Goal: Task Accomplishment & Management: Complete application form

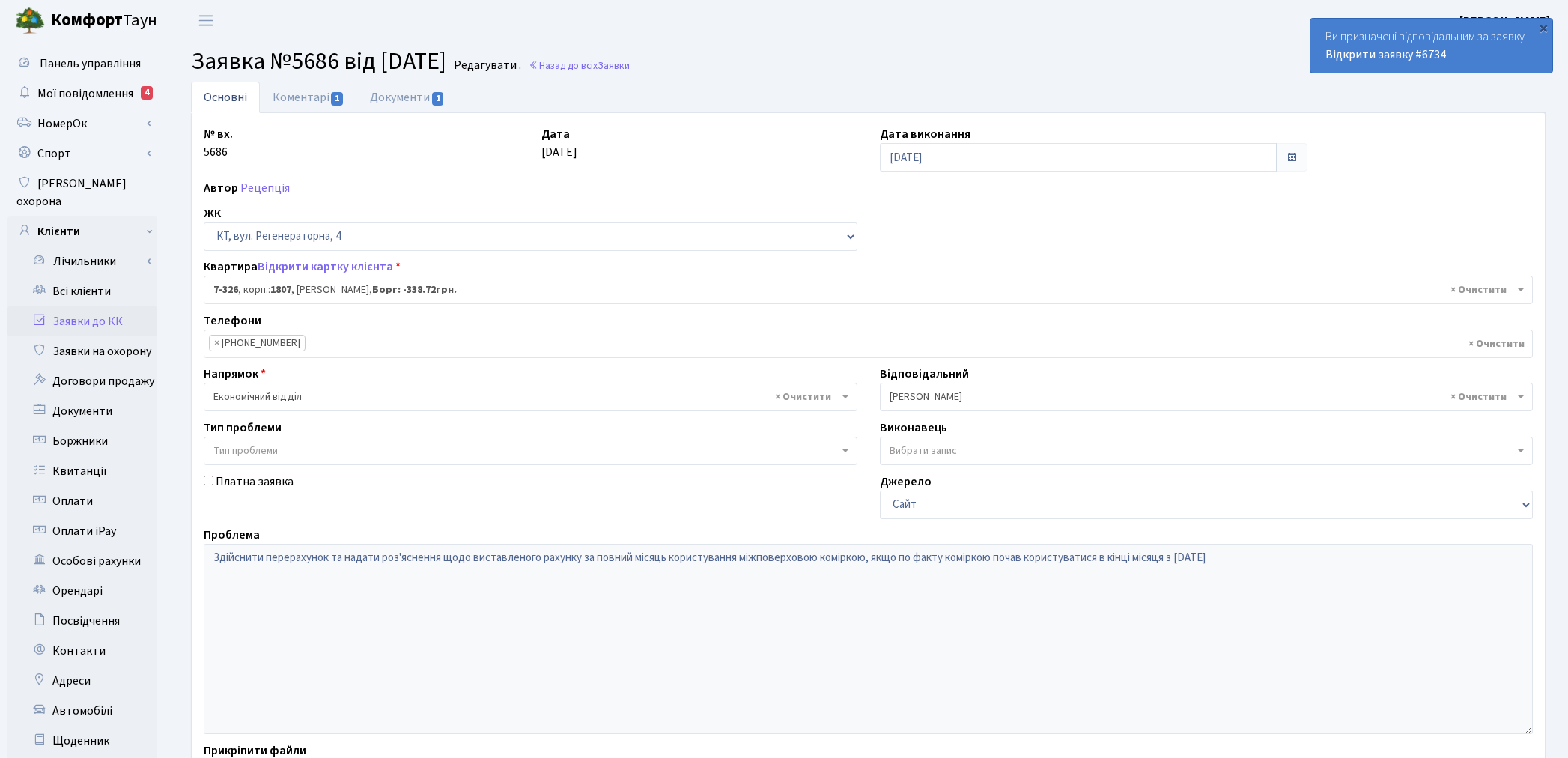
select select "4846"
click at [61, 277] on link "Всі клієнти" at bounding box center [83, 292] width 150 height 30
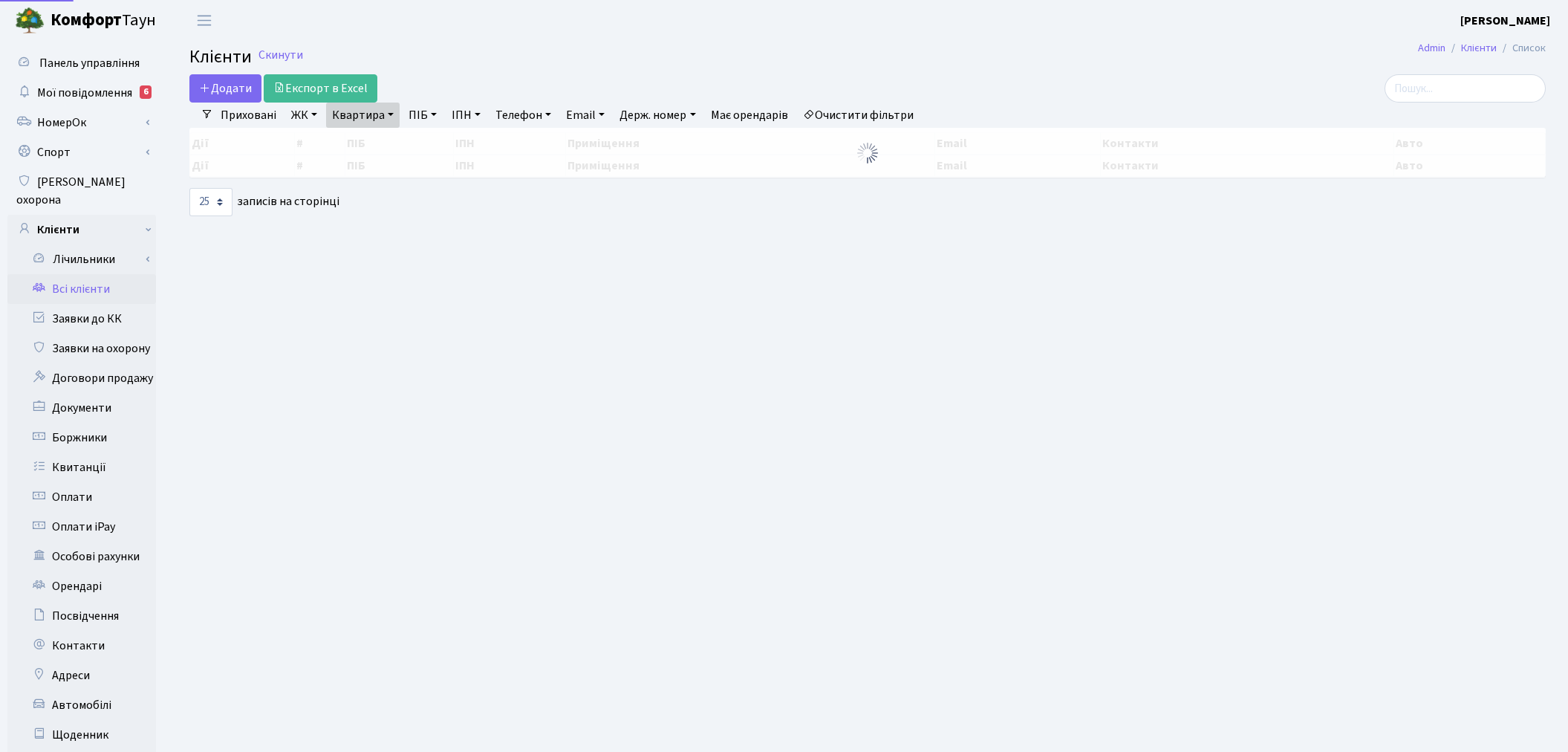
select select "25"
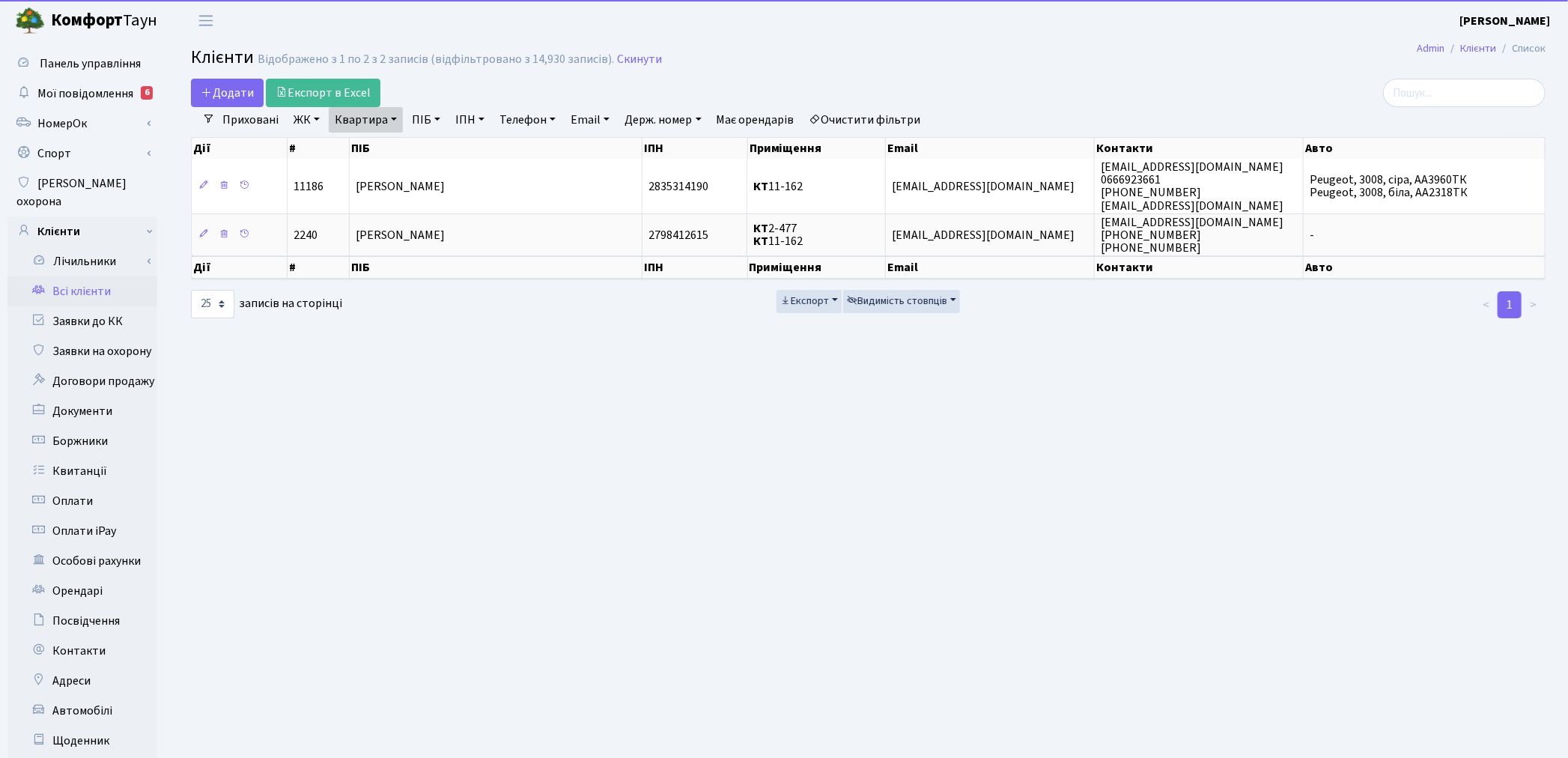
click at [877, 114] on link "Очистити фільтри" at bounding box center [865, 120] width 124 height 25
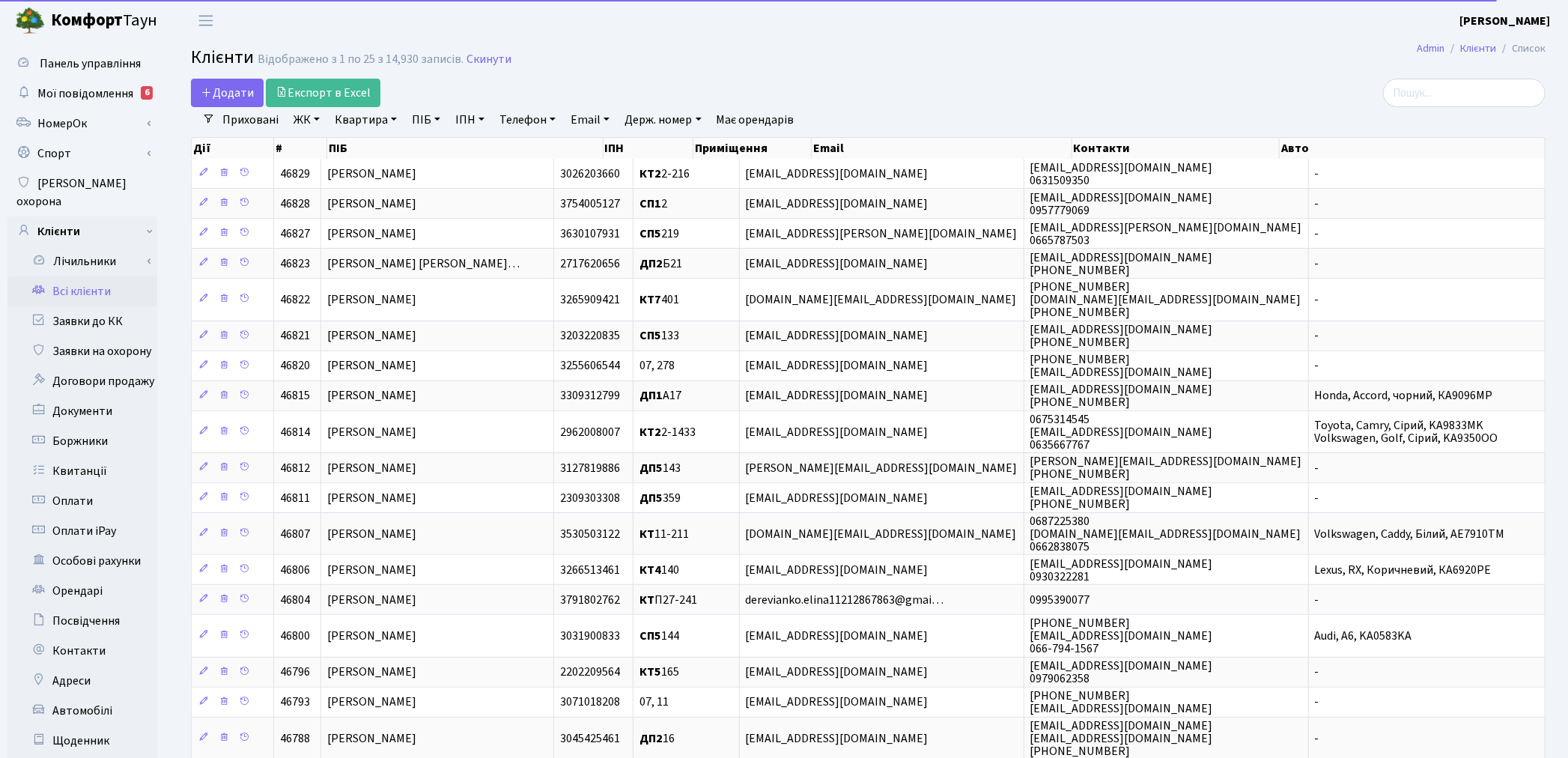
click at [355, 121] on link "Квартира" at bounding box center [365, 120] width 74 height 25
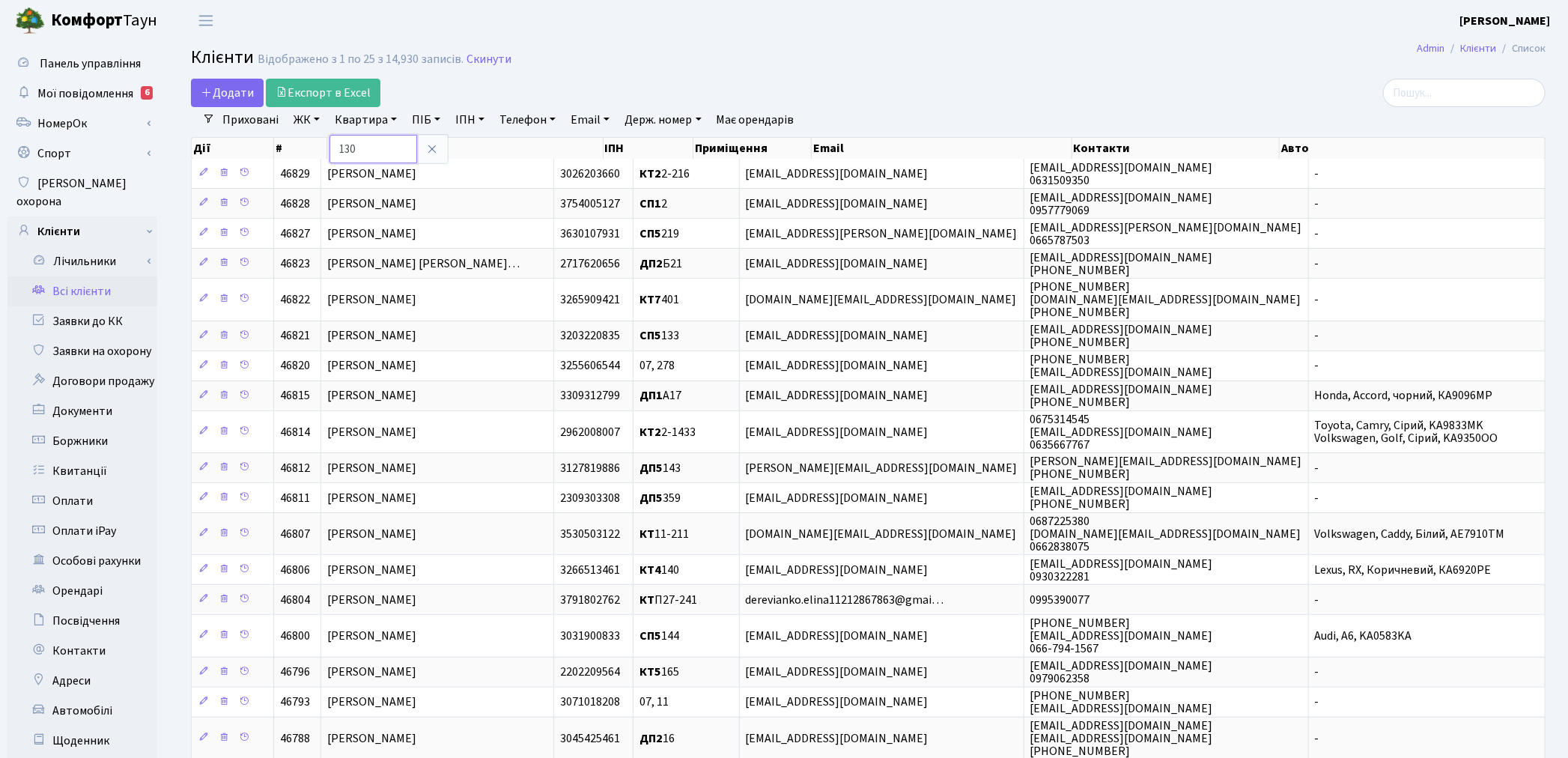
type input "130"
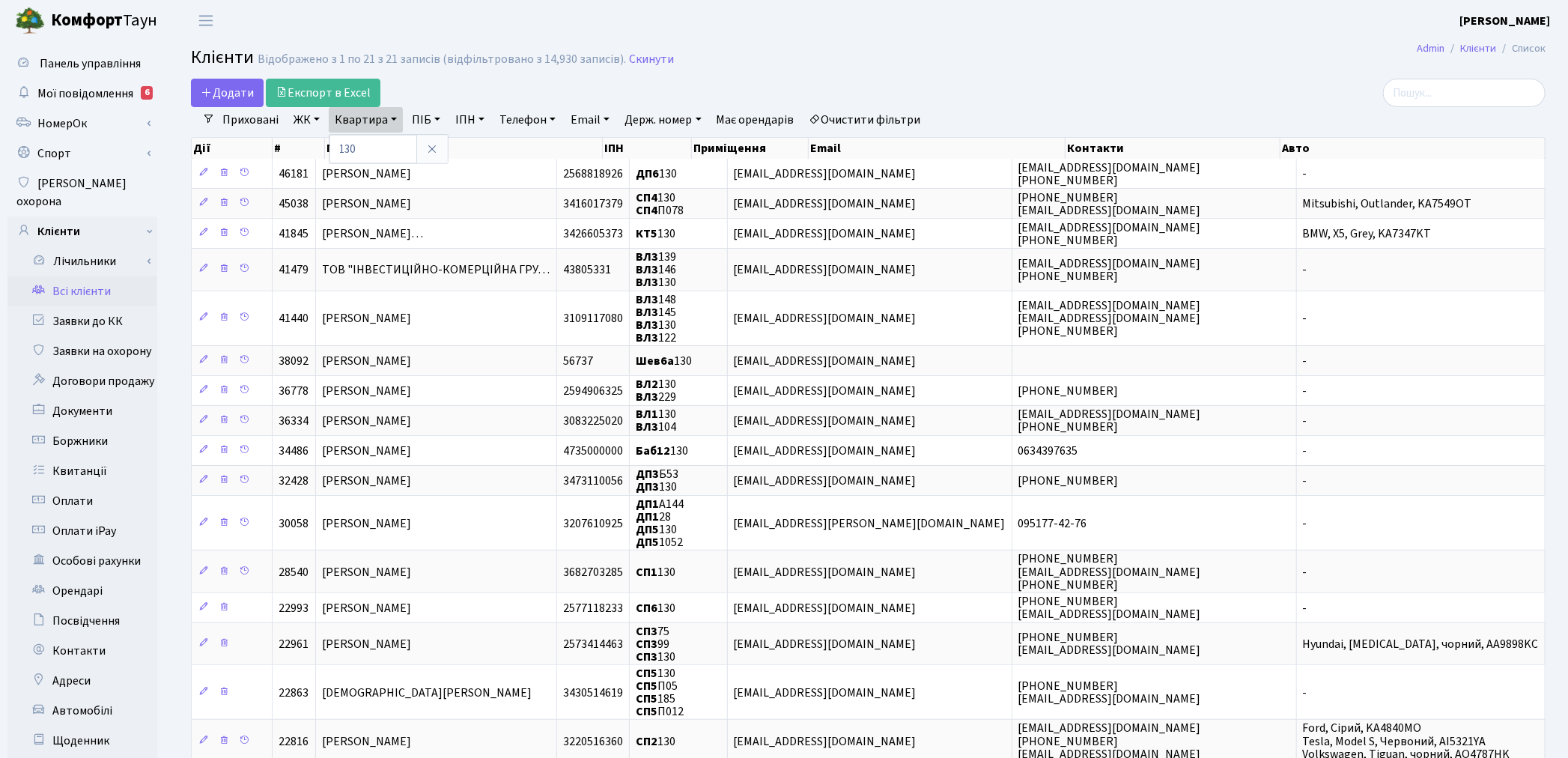
click at [304, 117] on link "ЖК" at bounding box center [306, 120] width 38 height 25
click at [369, 322] on li "СП6, Столичне шосе, 5-А" at bounding box center [381, 335] width 181 height 26
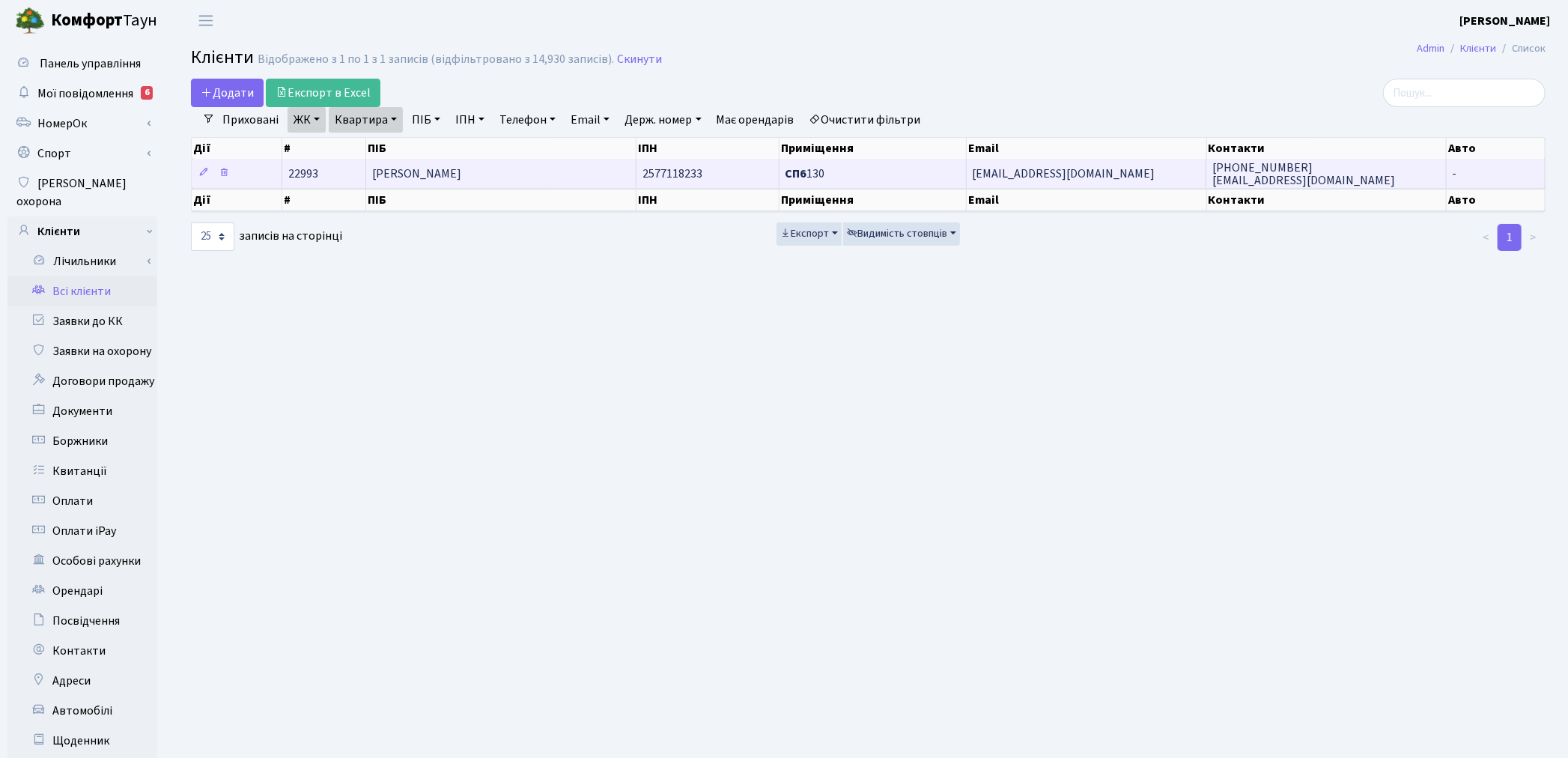
click at [436, 169] on span "Щибря Ігор Григорович" at bounding box center [417, 173] width 89 height 17
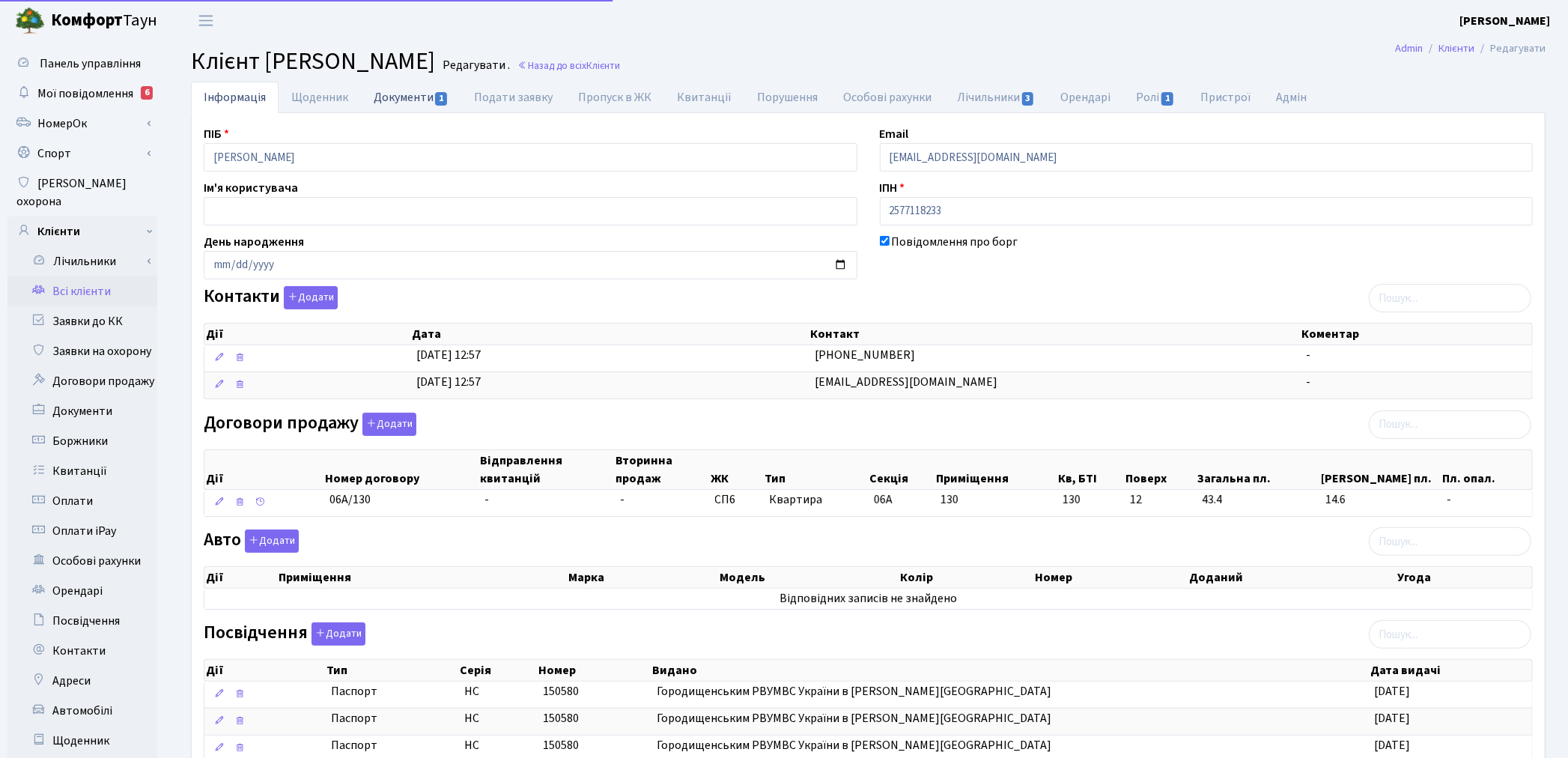
click at [398, 95] on link "Документи 1" at bounding box center [410, 97] width 100 height 31
select select "25"
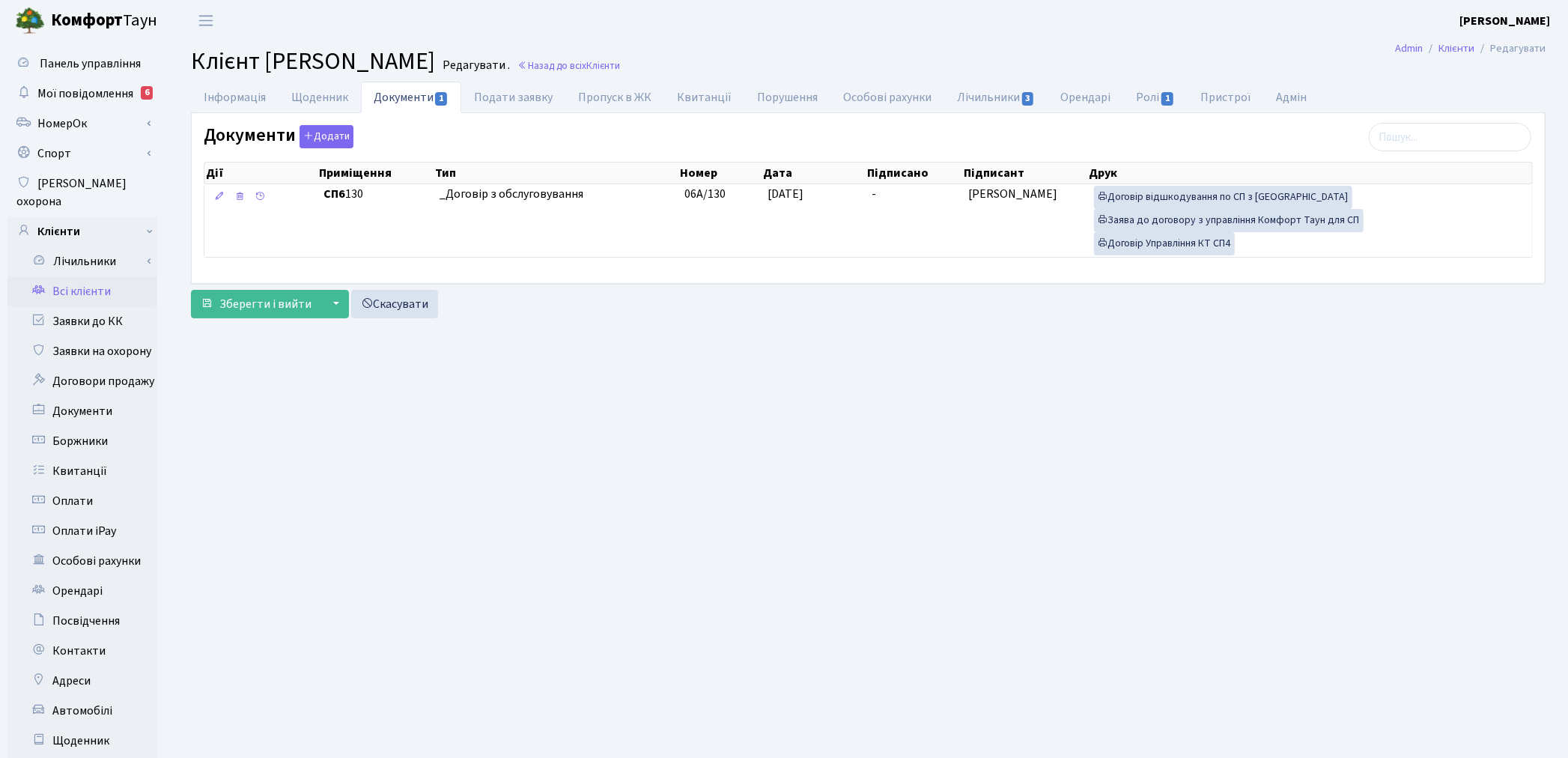
click at [71, 277] on link "Всі клієнти" at bounding box center [83, 292] width 150 height 30
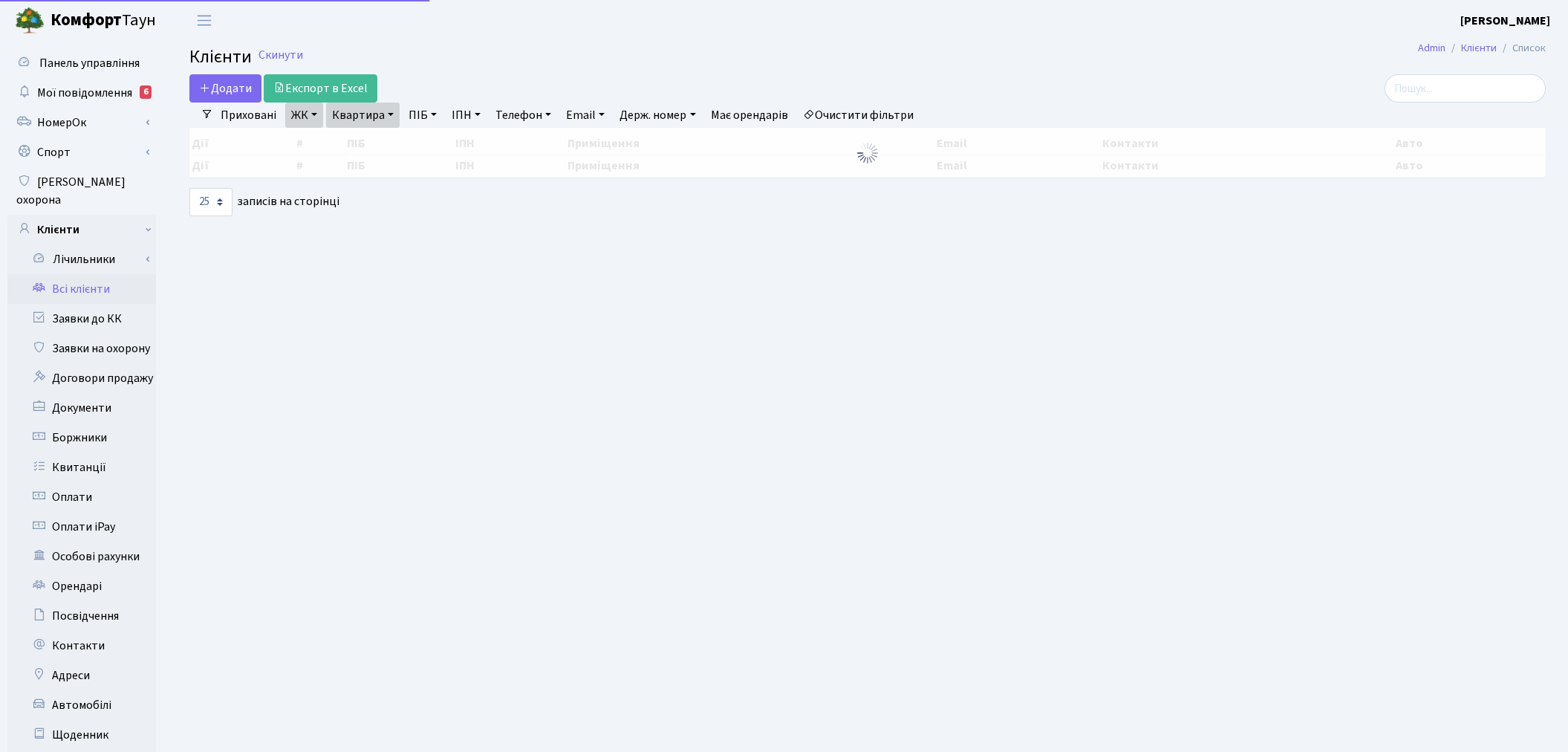
select select "25"
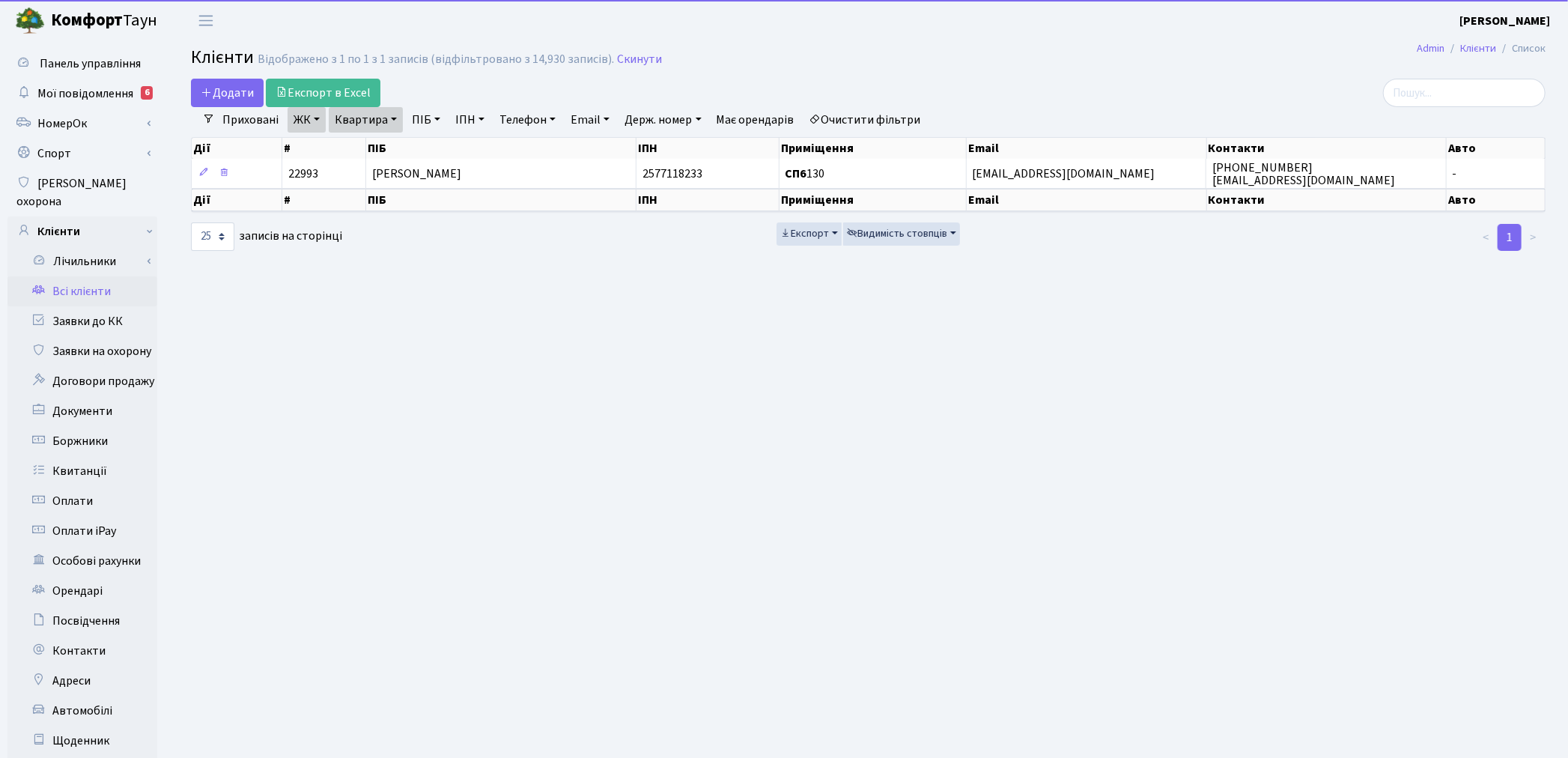
click at [875, 121] on link "Очистити фільтри" at bounding box center [865, 120] width 124 height 25
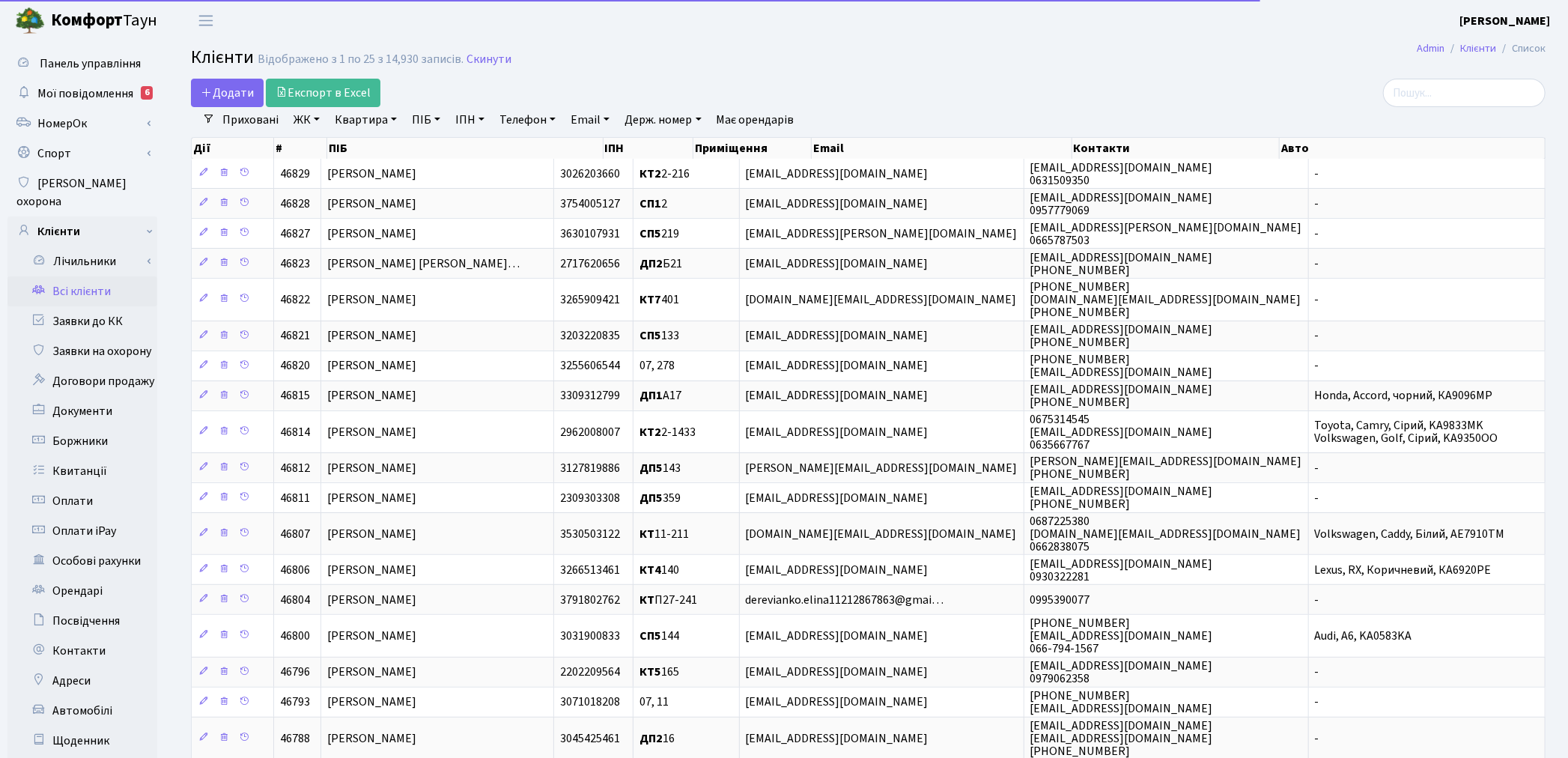
click at [358, 124] on link "Квартира" at bounding box center [365, 120] width 74 height 25
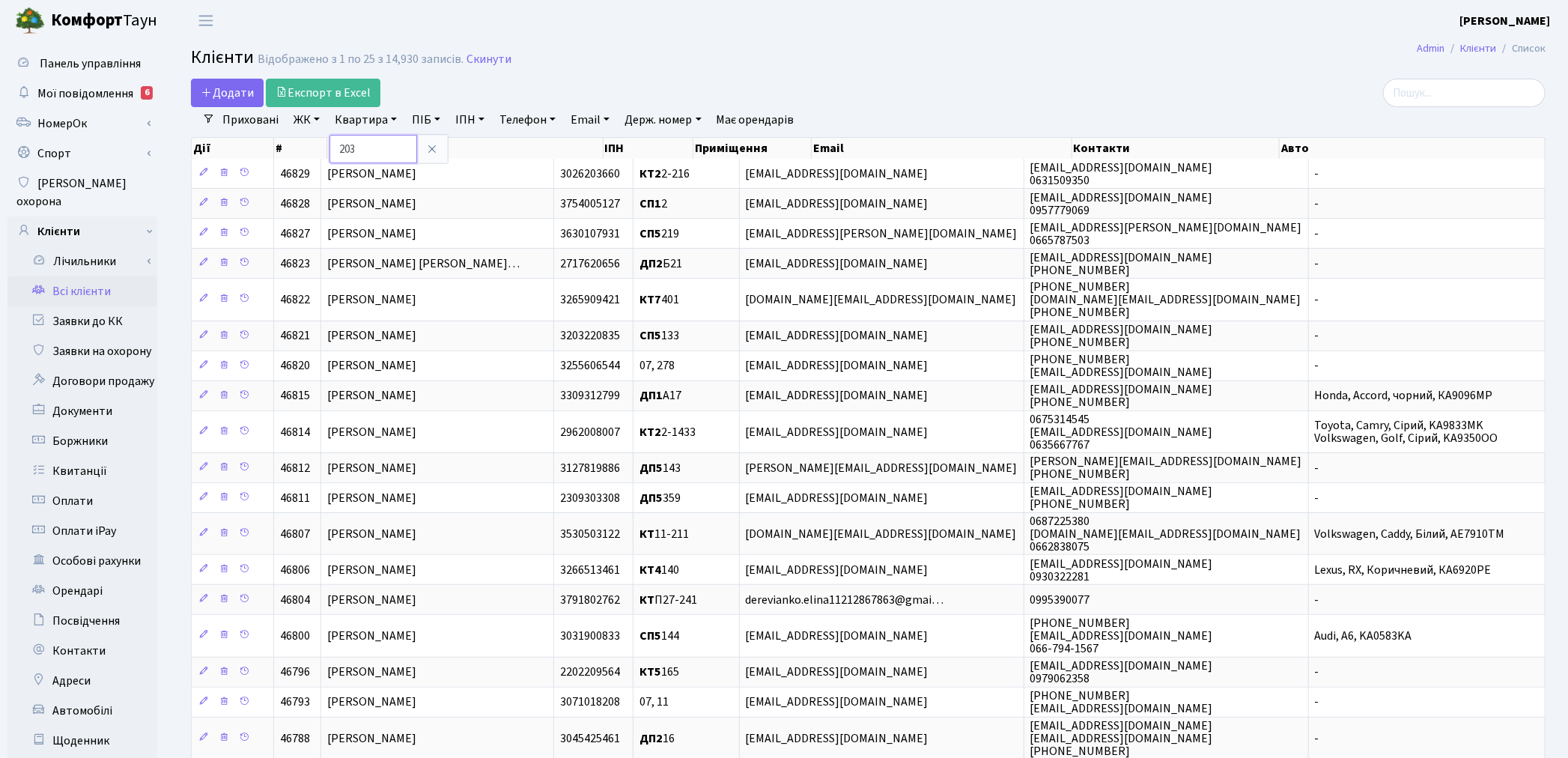
type input "203"
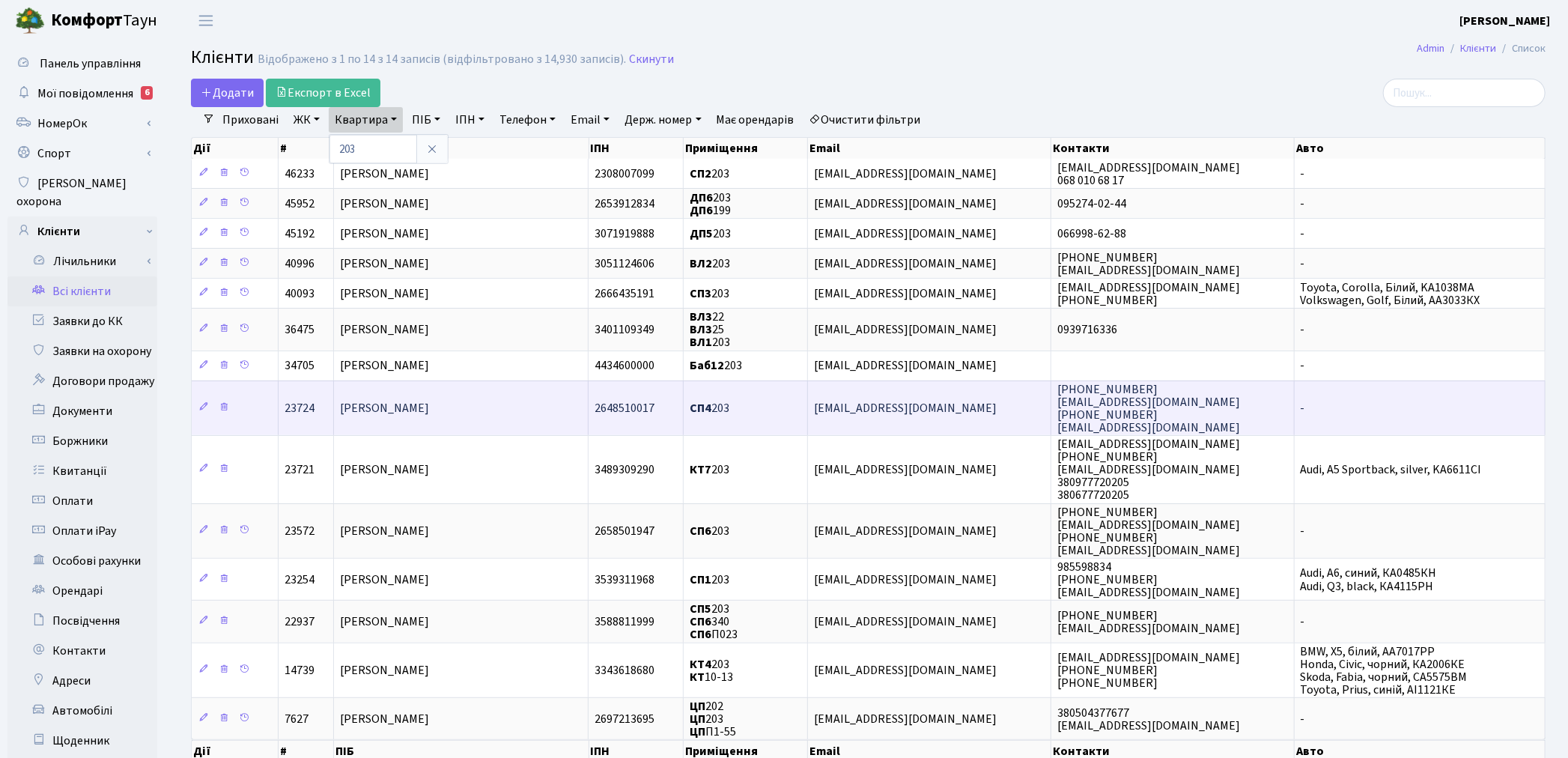
click at [429, 403] on span "[PERSON_NAME]" at bounding box center [384, 408] width 89 height 17
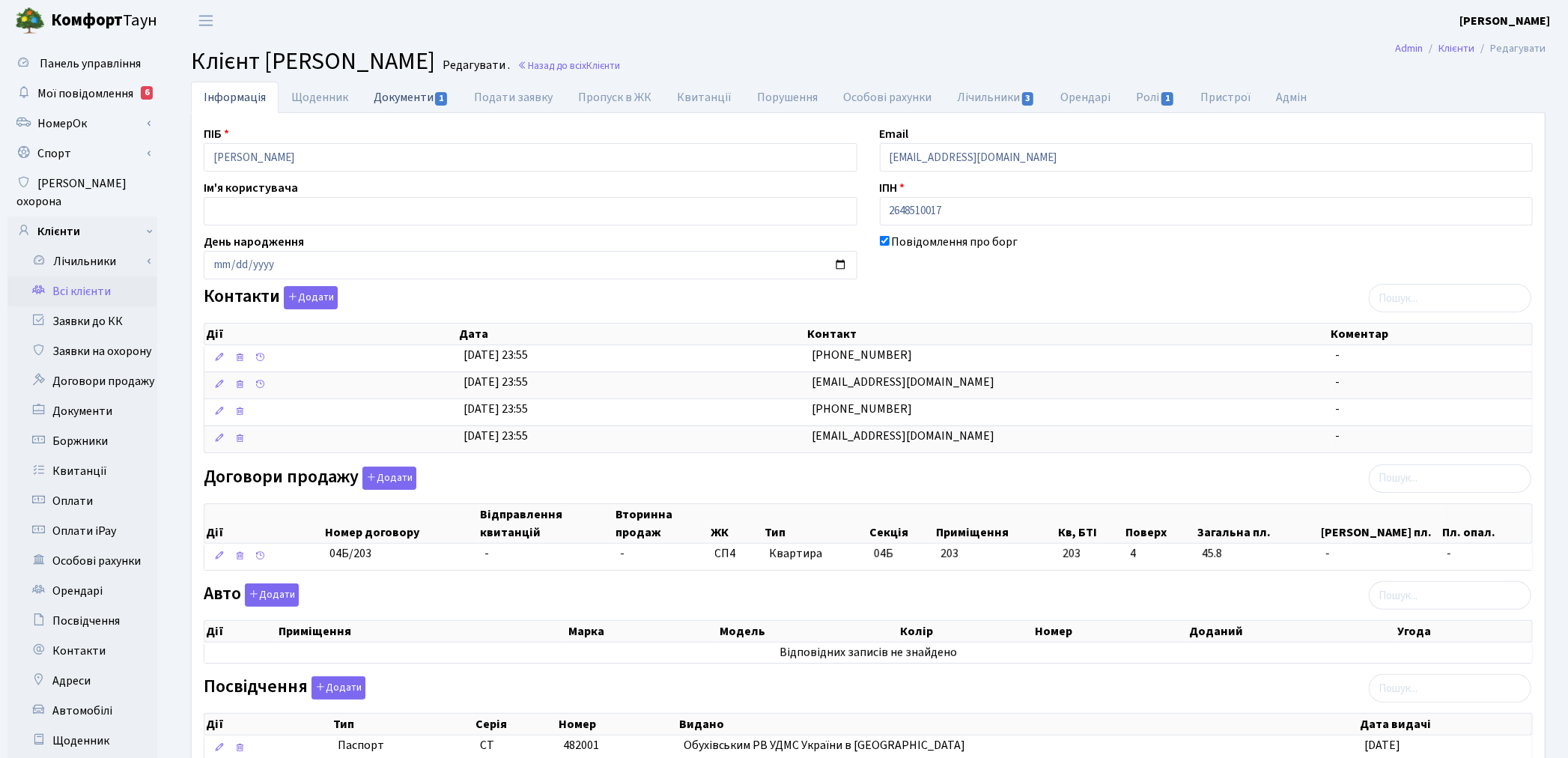
click at [408, 91] on link "Документи 1" at bounding box center [410, 97] width 100 height 31
select select "25"
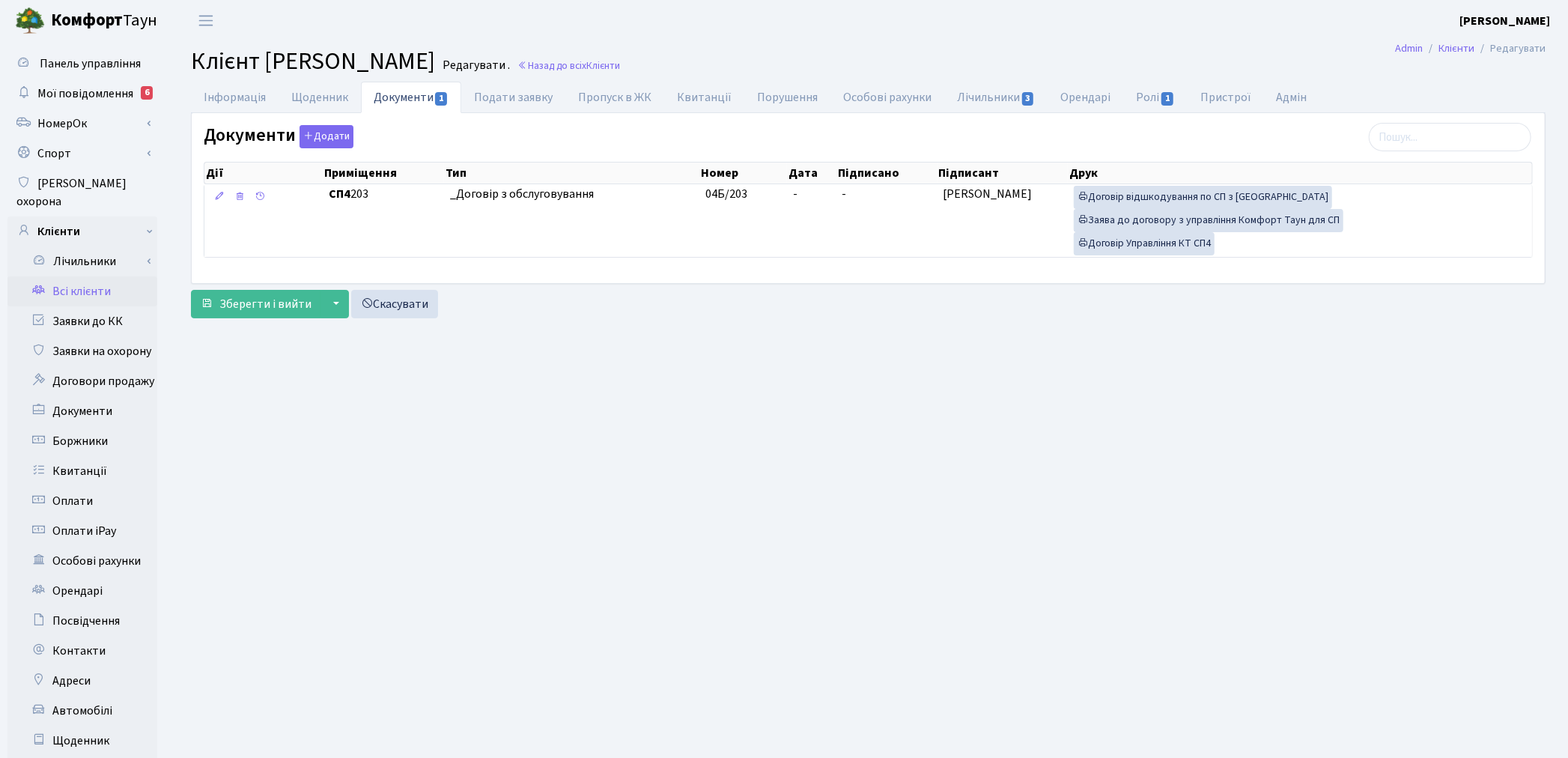
click at [78, 277] on link "Всі клієнти" at bounding box center [83, 292] width 150 height 30
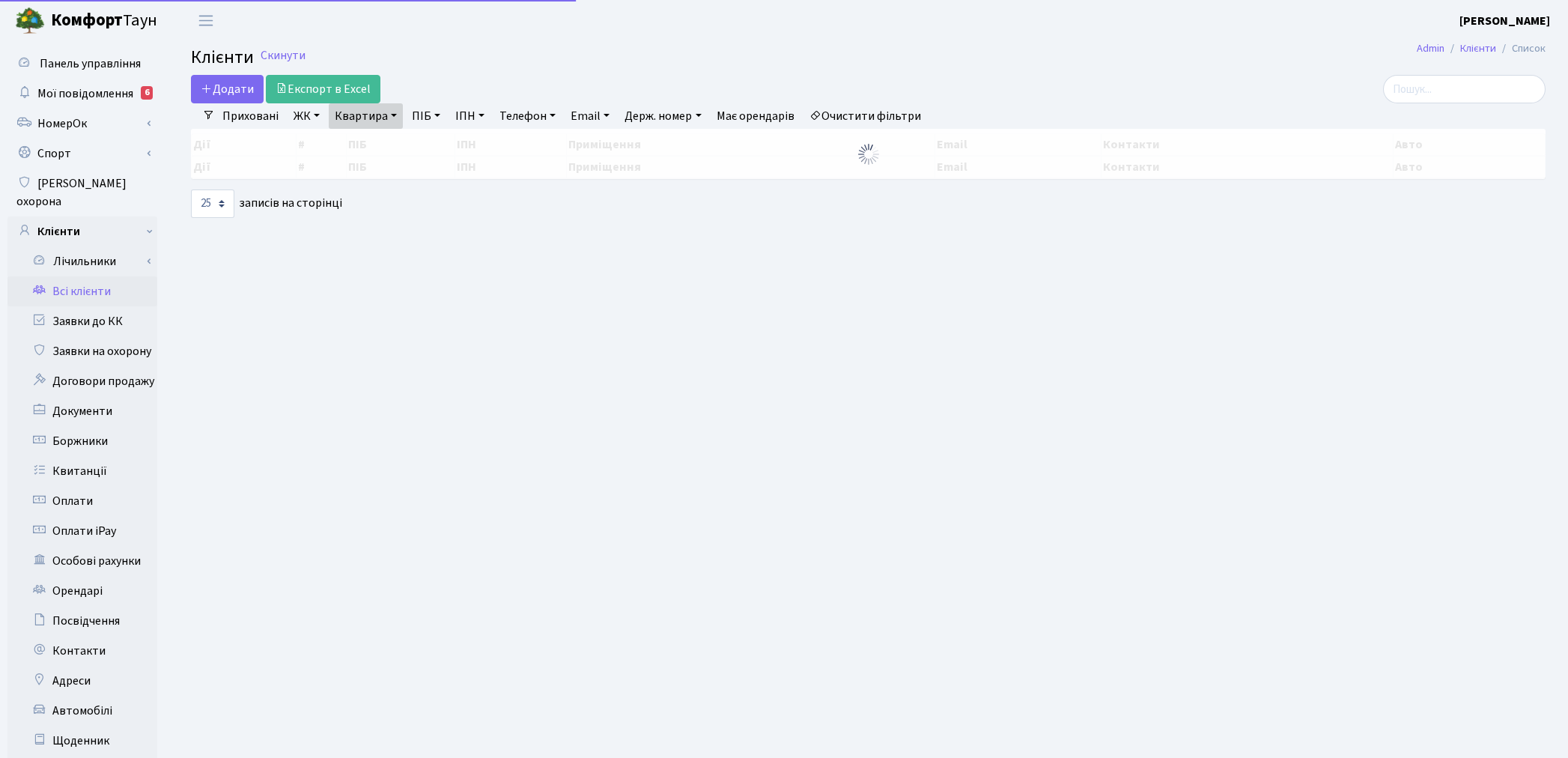
select select "25"
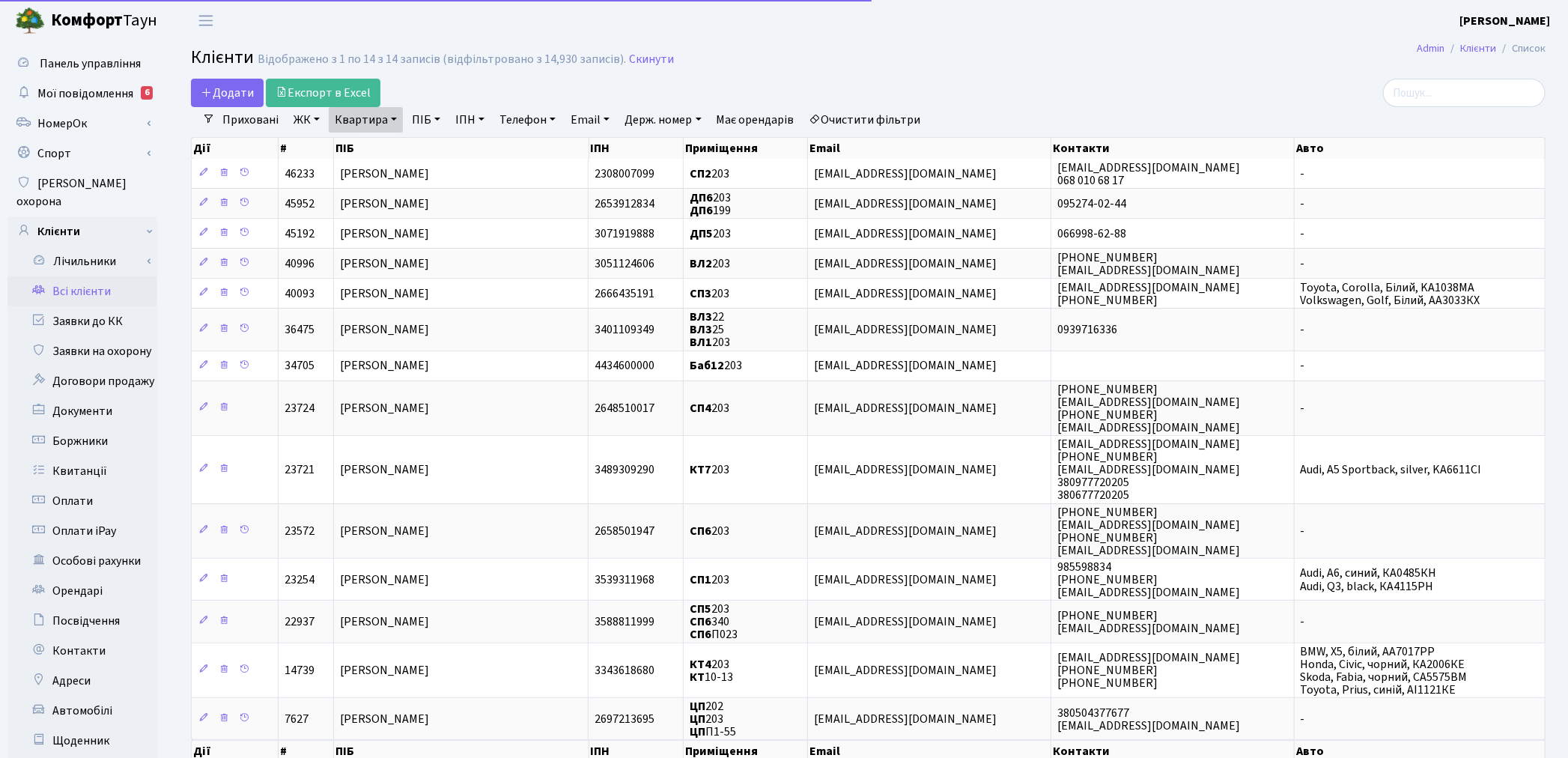
click at [354, 124] on link "Квартира" at bounding box center [365, 120] width 74 height 25
click at [362, 143] on input "203" at bounding box center [373, 149] width 87 height 28
type input "2"
type input "142"
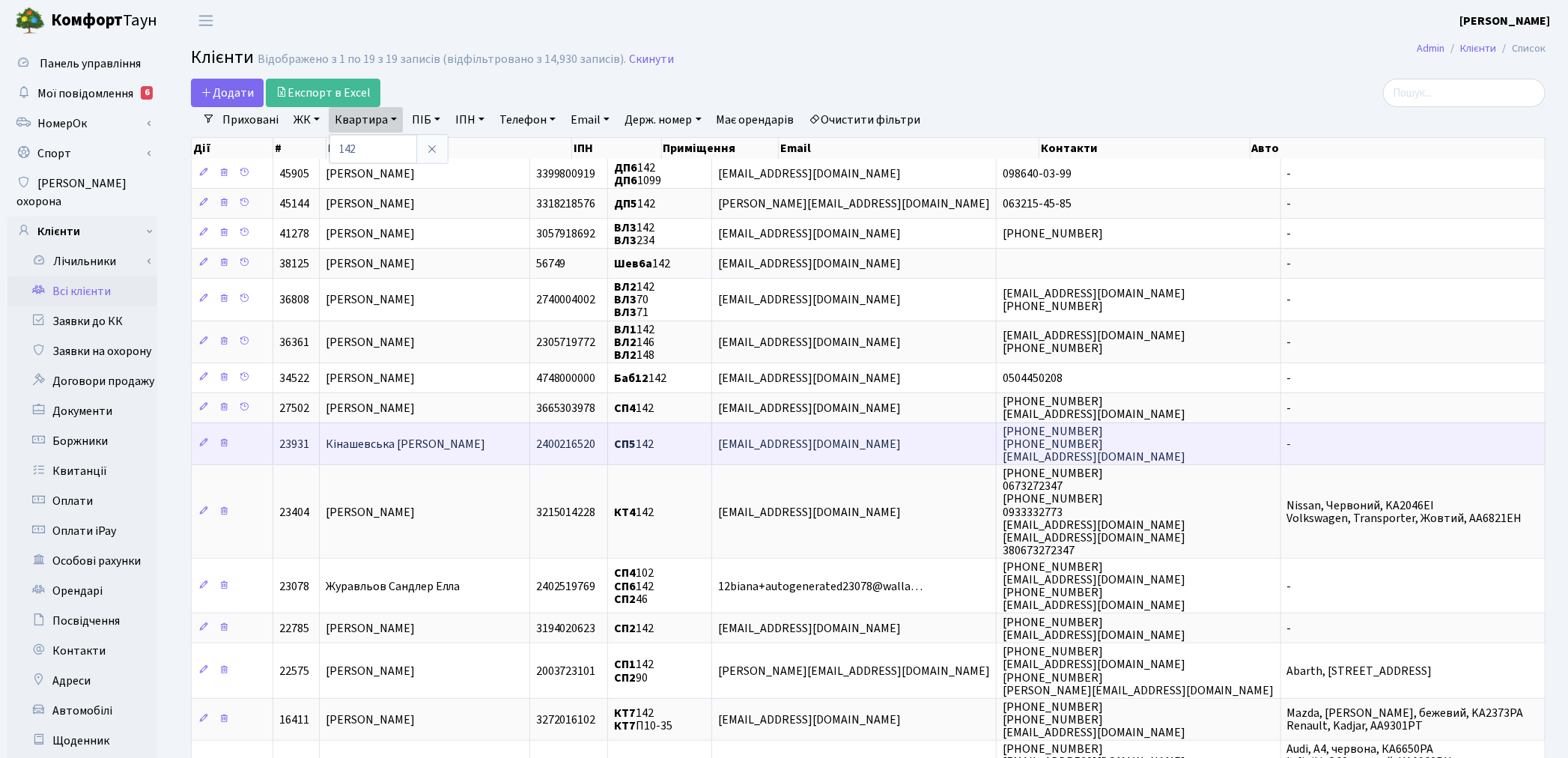
click at [448, 449] on td "Кінашевська [PERSON_NAME]" at bounding box center [424, 443] width 210 height 42
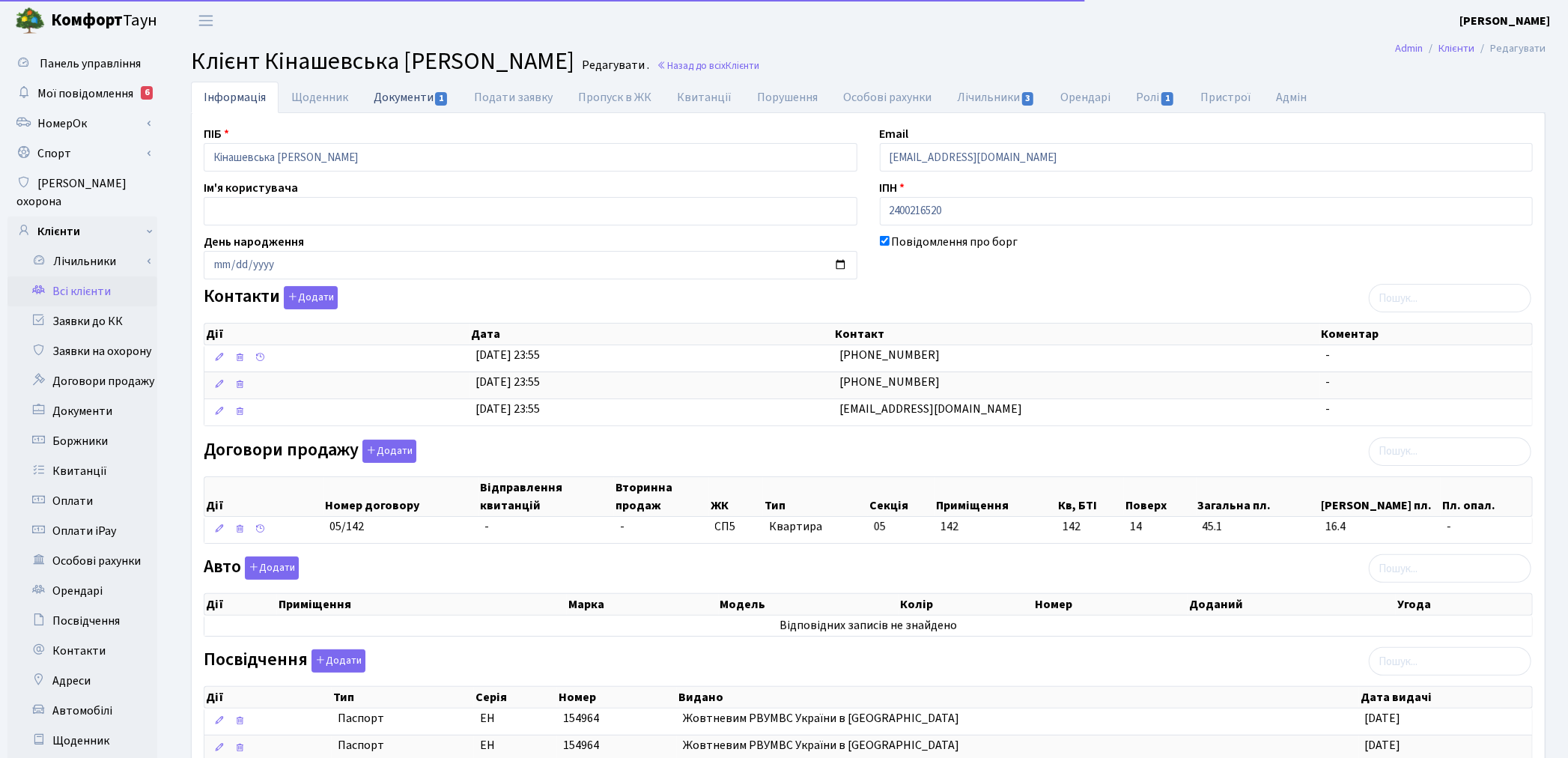
click at [412, 95] on link "Документи 1" at bounding box center [410, 97] width 100 height 31
select select "25"
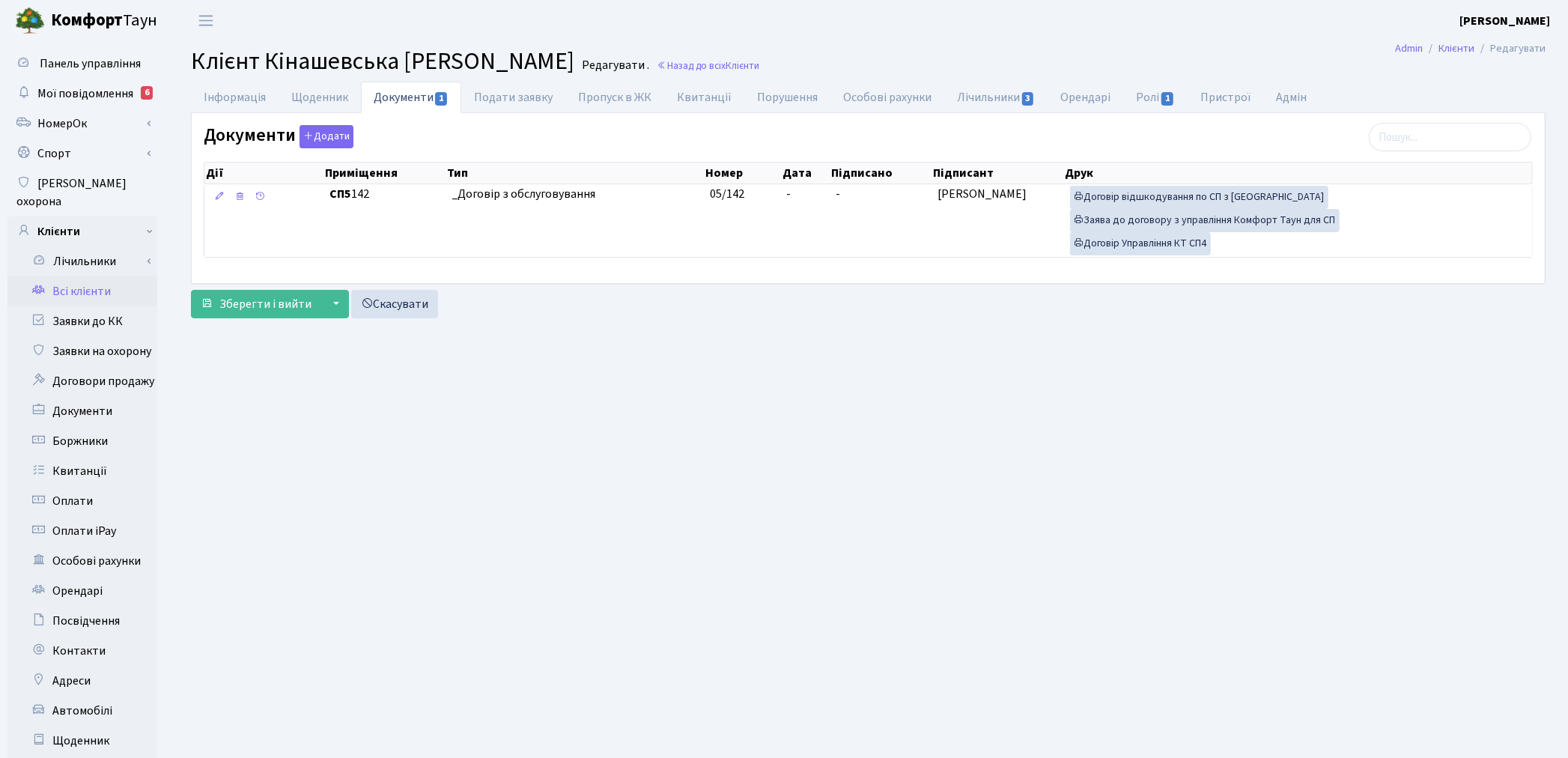
click at [84, 282] on link "Всі клієнти" at bounding box center [83, 292] width 150 height 30
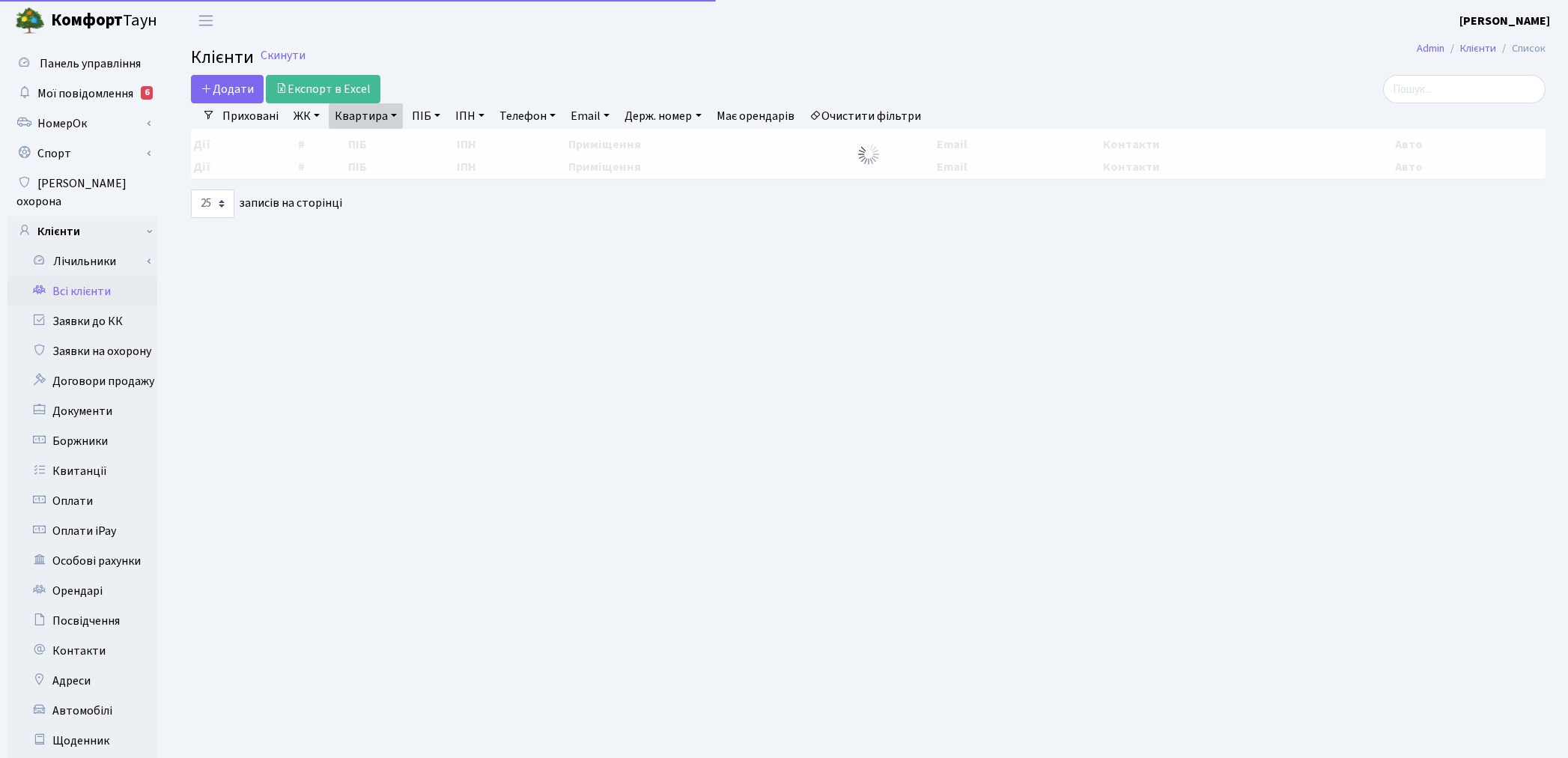
select select "25"
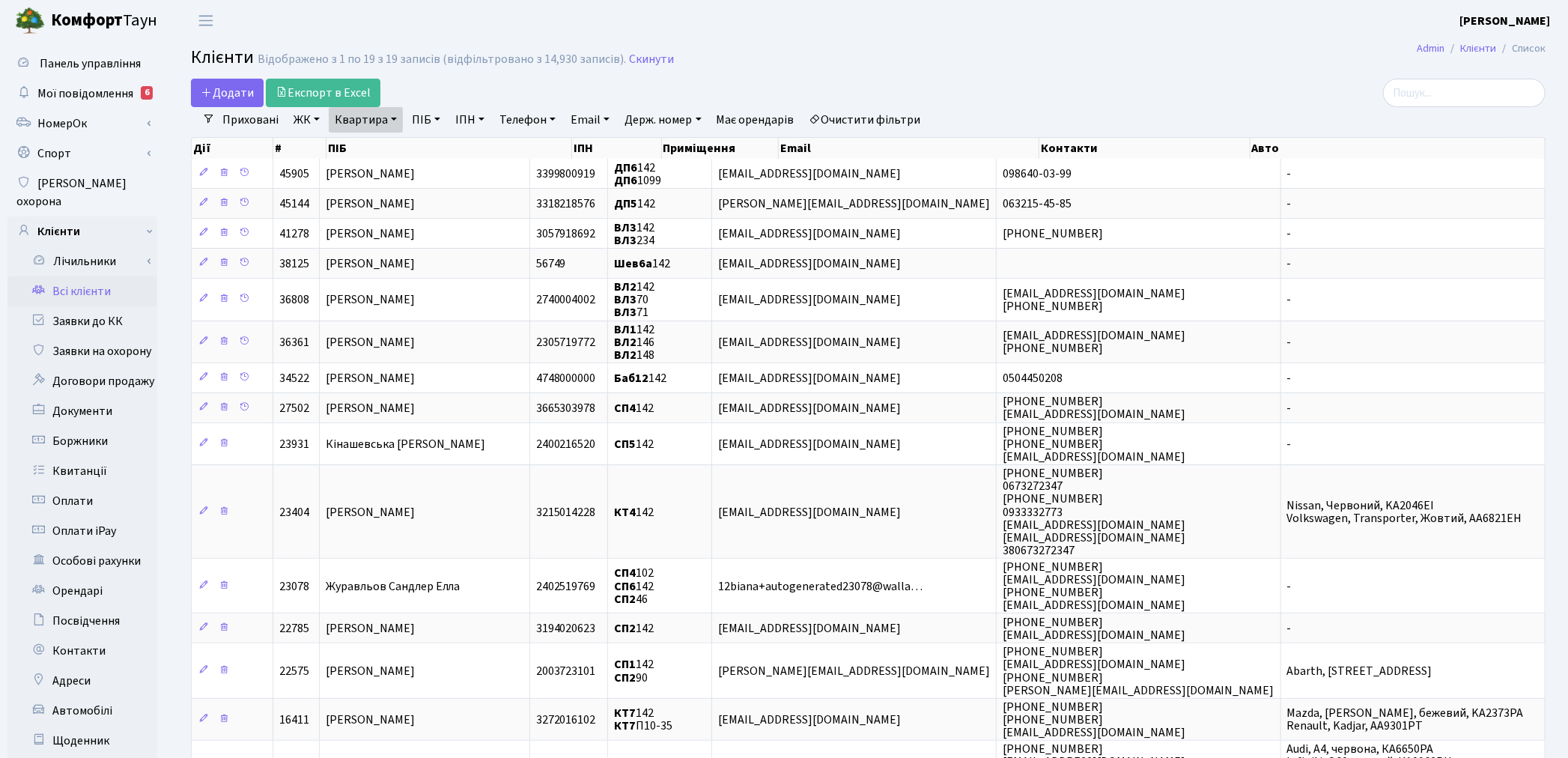
click at [343, 123] on link "Квартира" at bounding box center [365, 120] width 74 height 25
click at [362, 147] on input "142" at bounding box center [373, 149] width 87 height 28
type input "170"
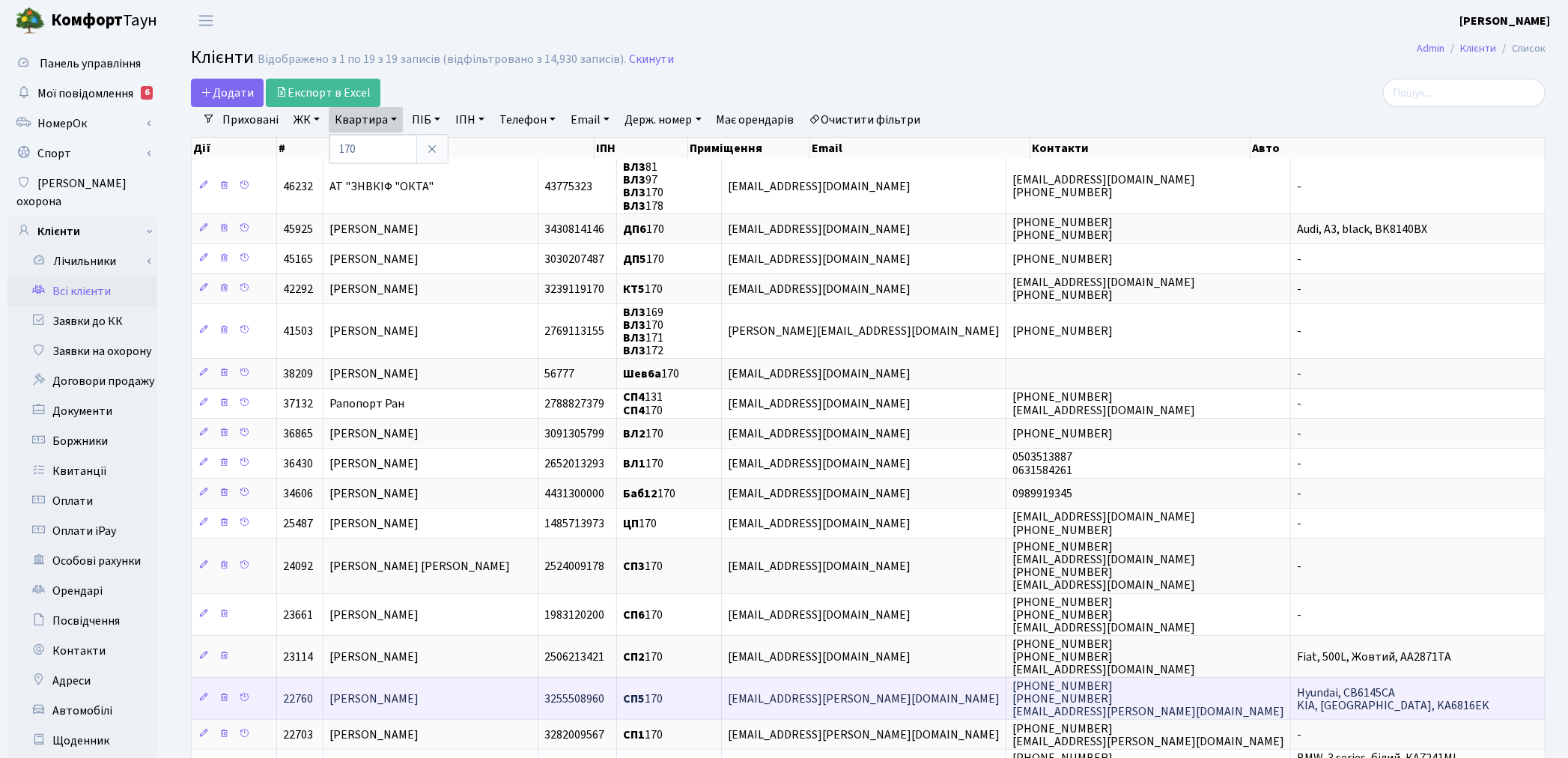
click at [419, 693] on span "Однодворець Ірина Олександрівна" at bounding box center [373, 699] width 89 height 17
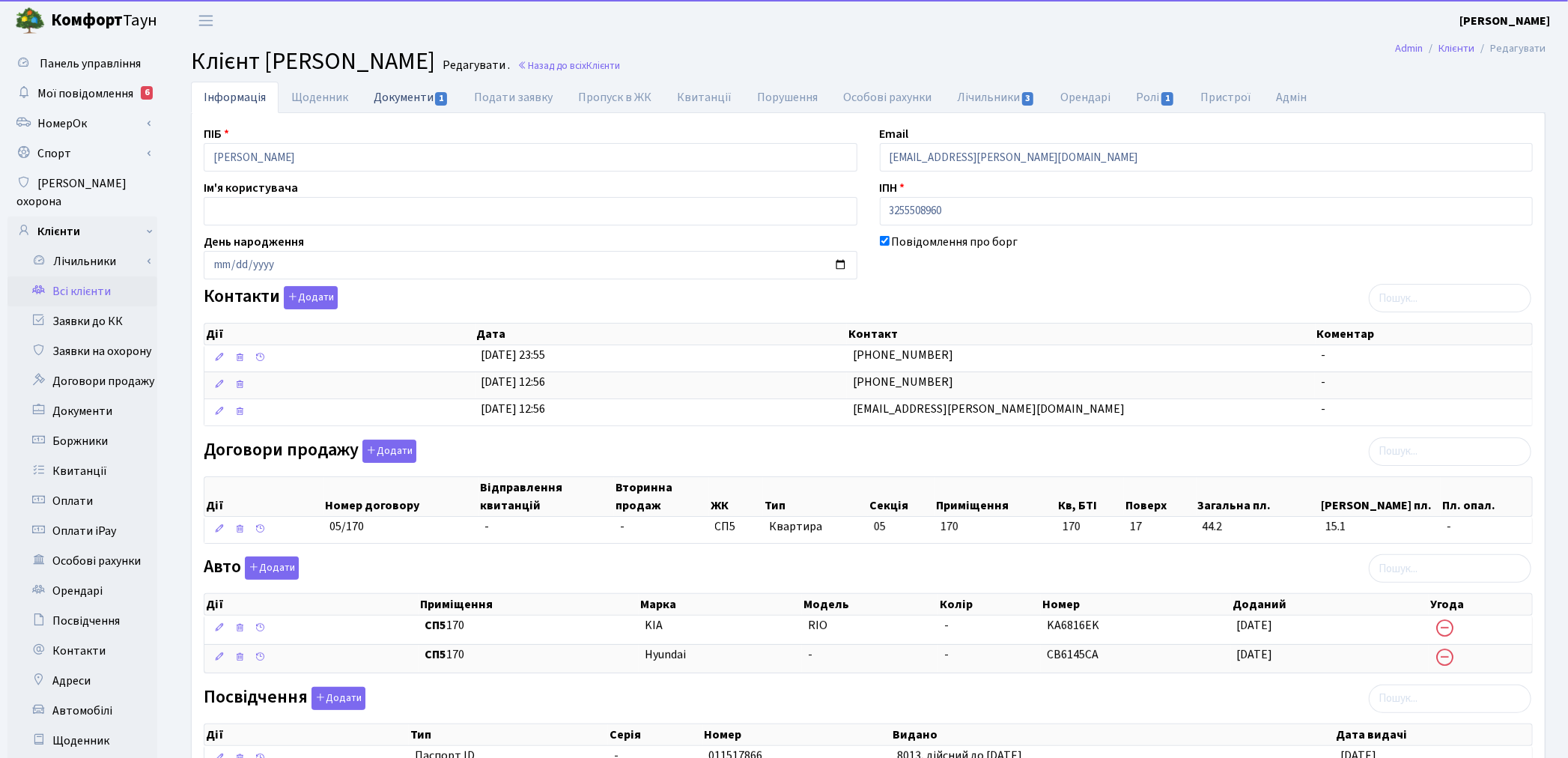
click at [393, 105] on link "Документи 1" at bounding box center [410, 97] width 100 height 31
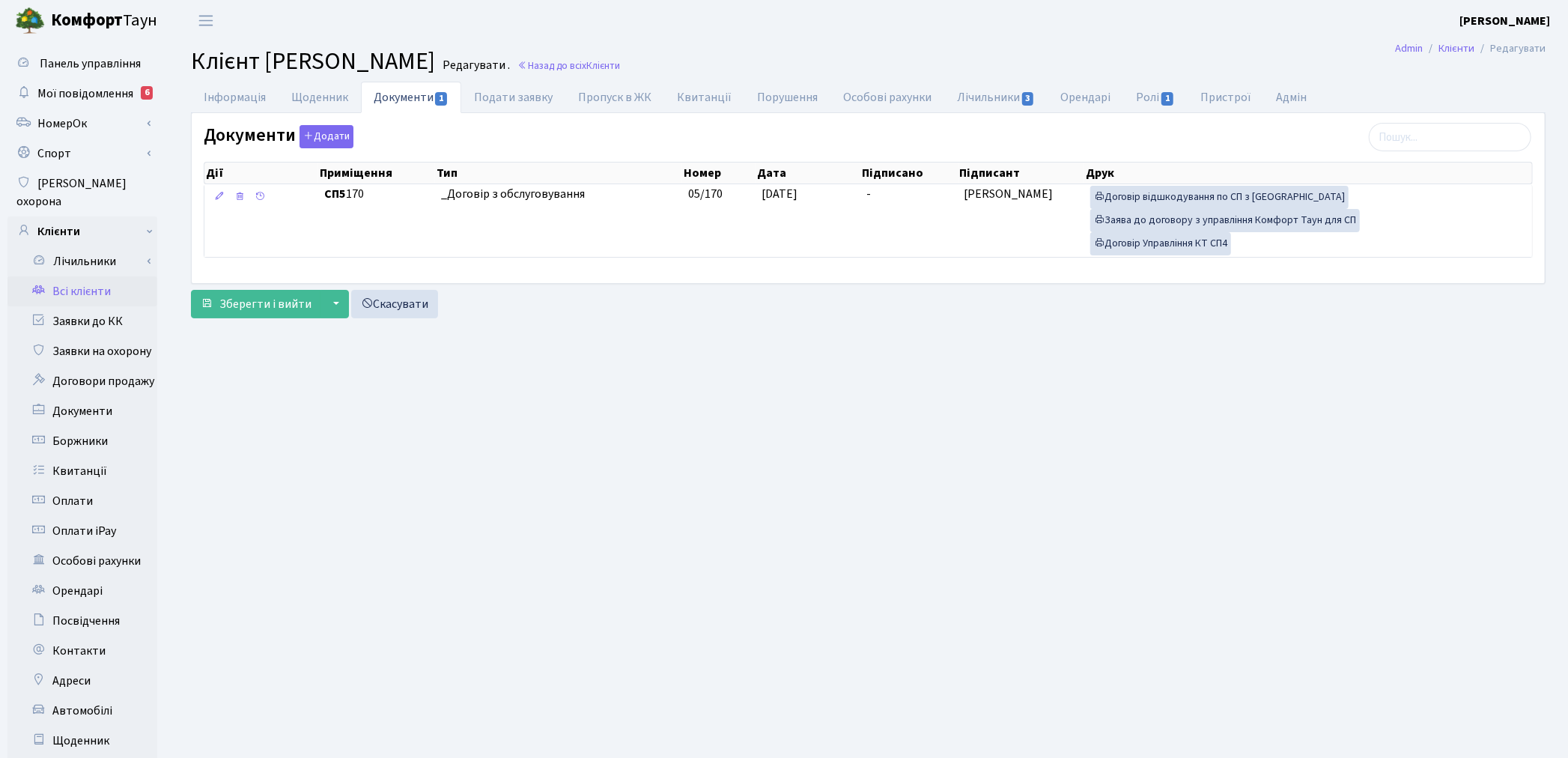
click at [95, 277] on link "Всі клієнти" at bounding box center [83, 292] width 150 height 30
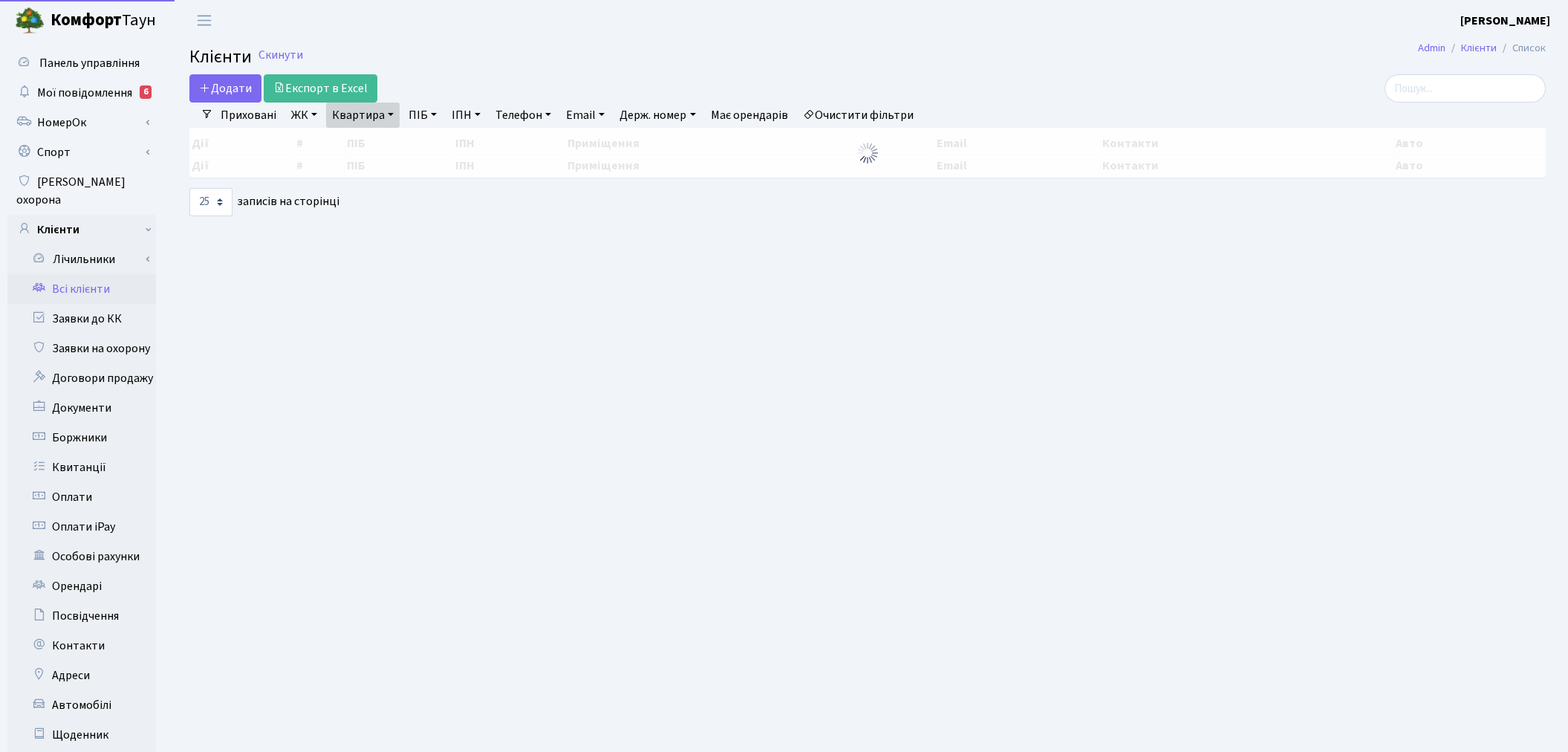
select select "25"
click at [360, 113] on link "Квартира" at bounding box center [363, 115] width 73 height 25
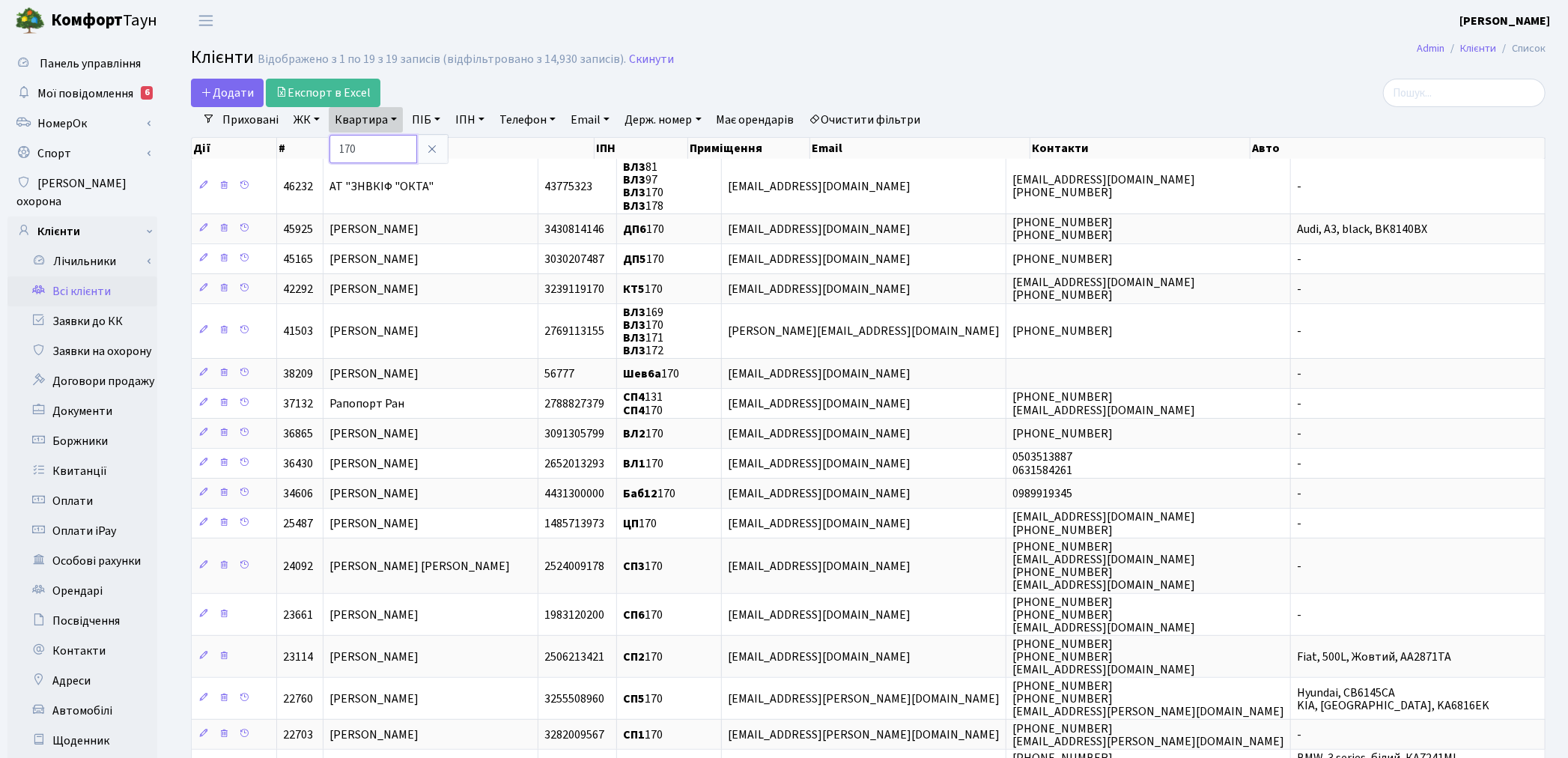
click at [359, 159] on input "170" at bounding box center [373, 149] width 87 height 28
type input "1"
type input "29"
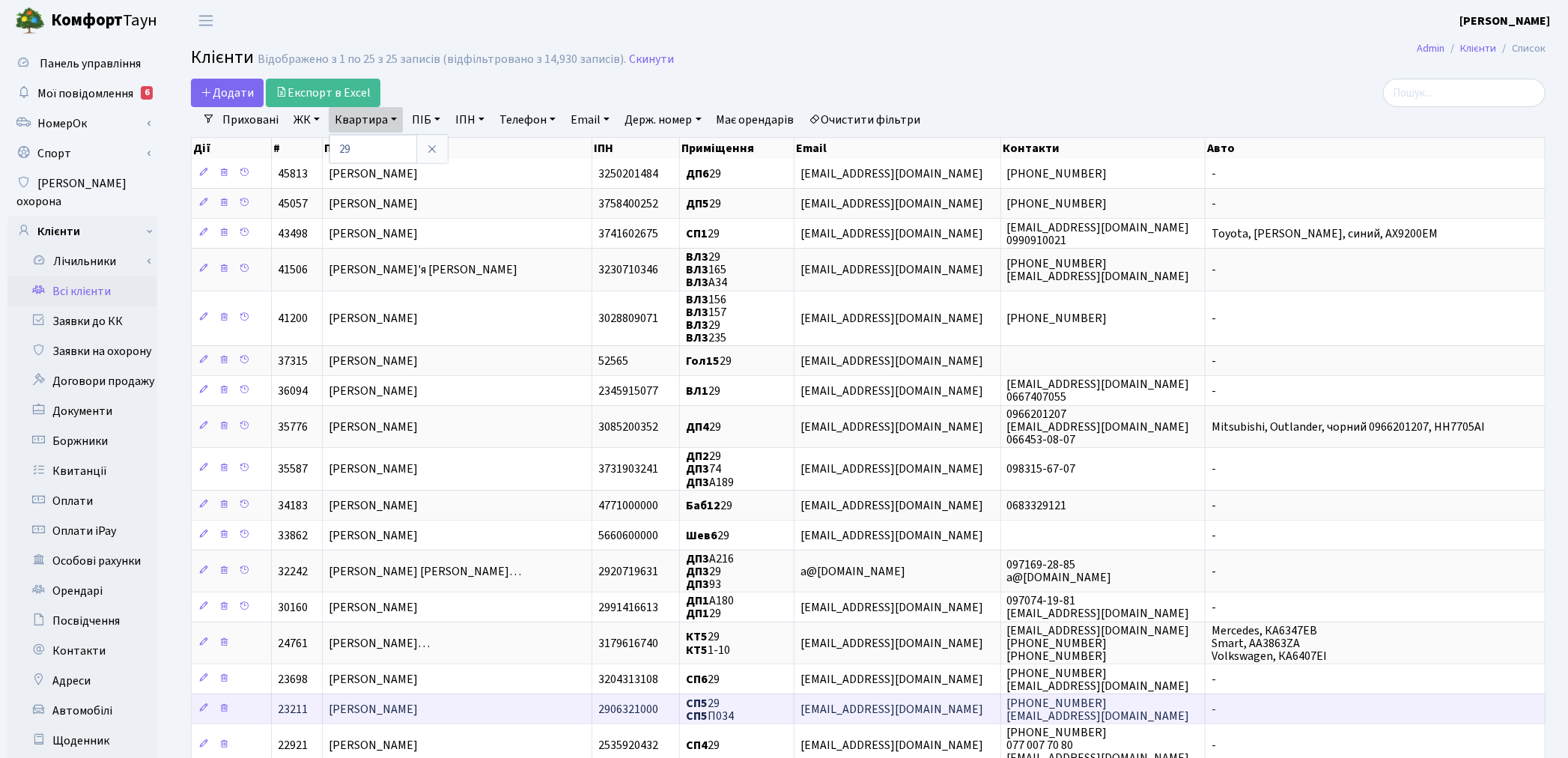
click at [353, 701] on span "[PERSON_NAME]" at bounding box center [373, 709] width 89 height 17
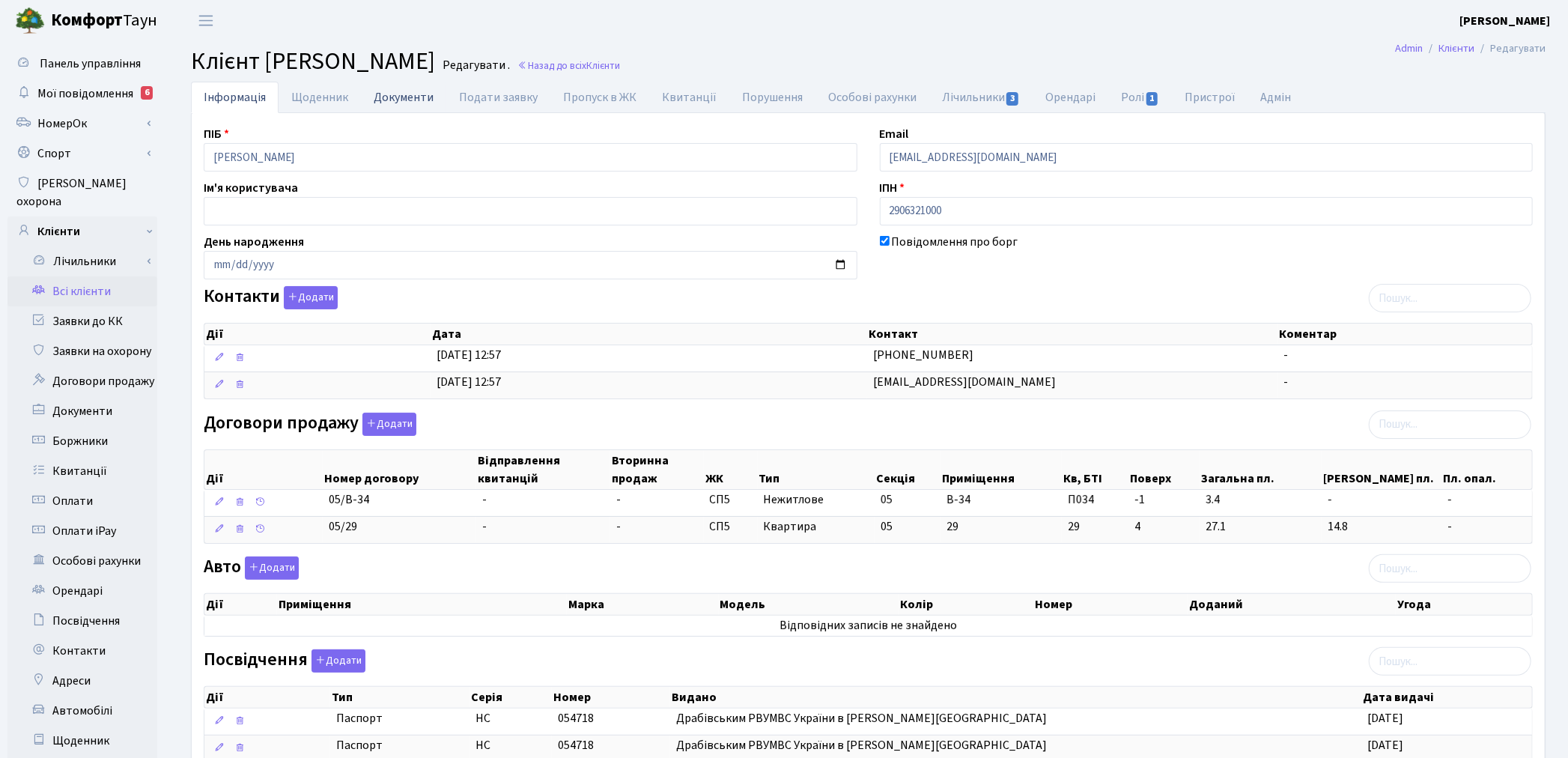
click at [406, 95] on link "Документи" at bounding box center [403, 97] width 85 height 31
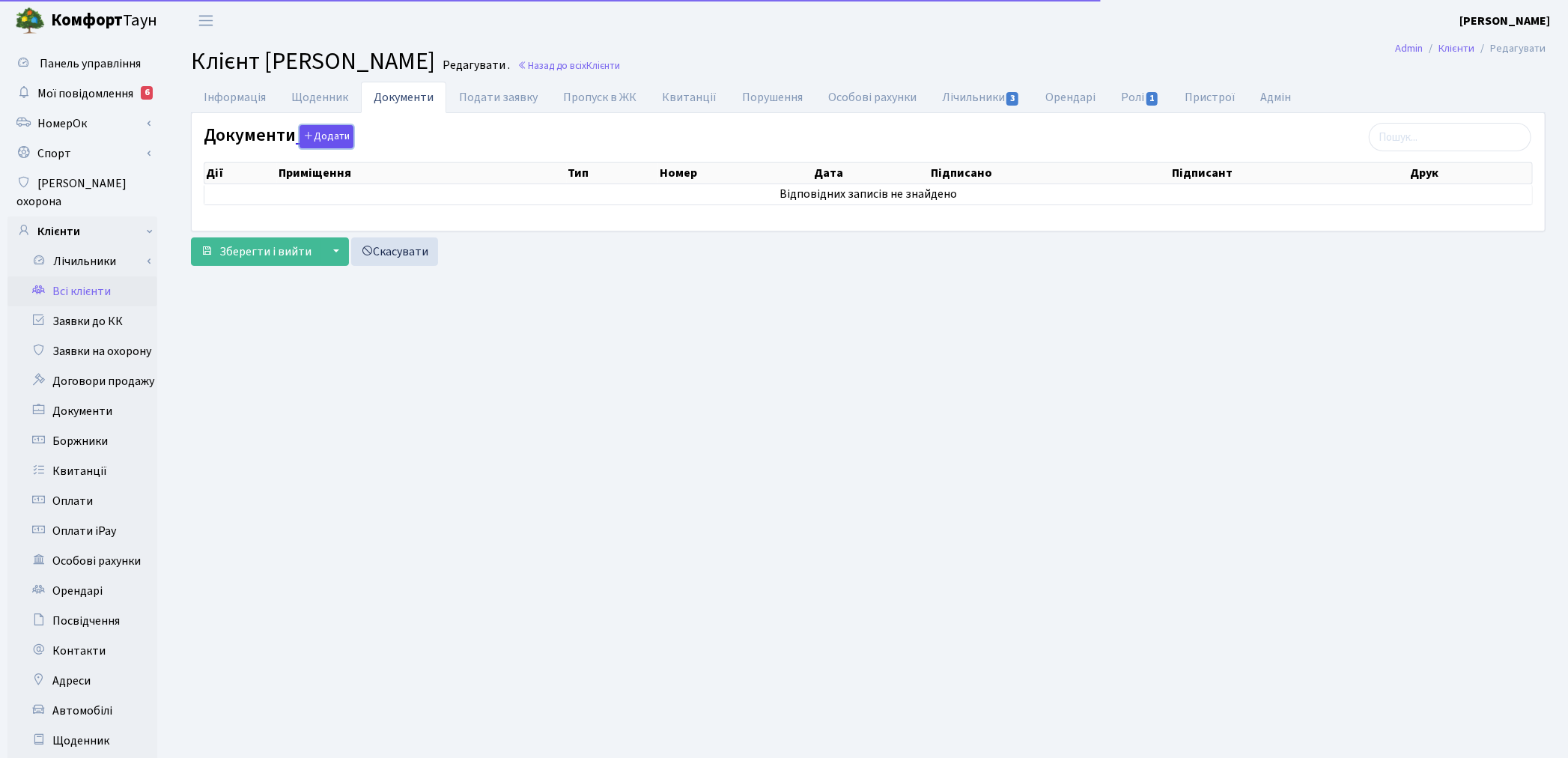
click at [341, 139] on button "Додати" at bounding box center [326, 136] width 54 height 23
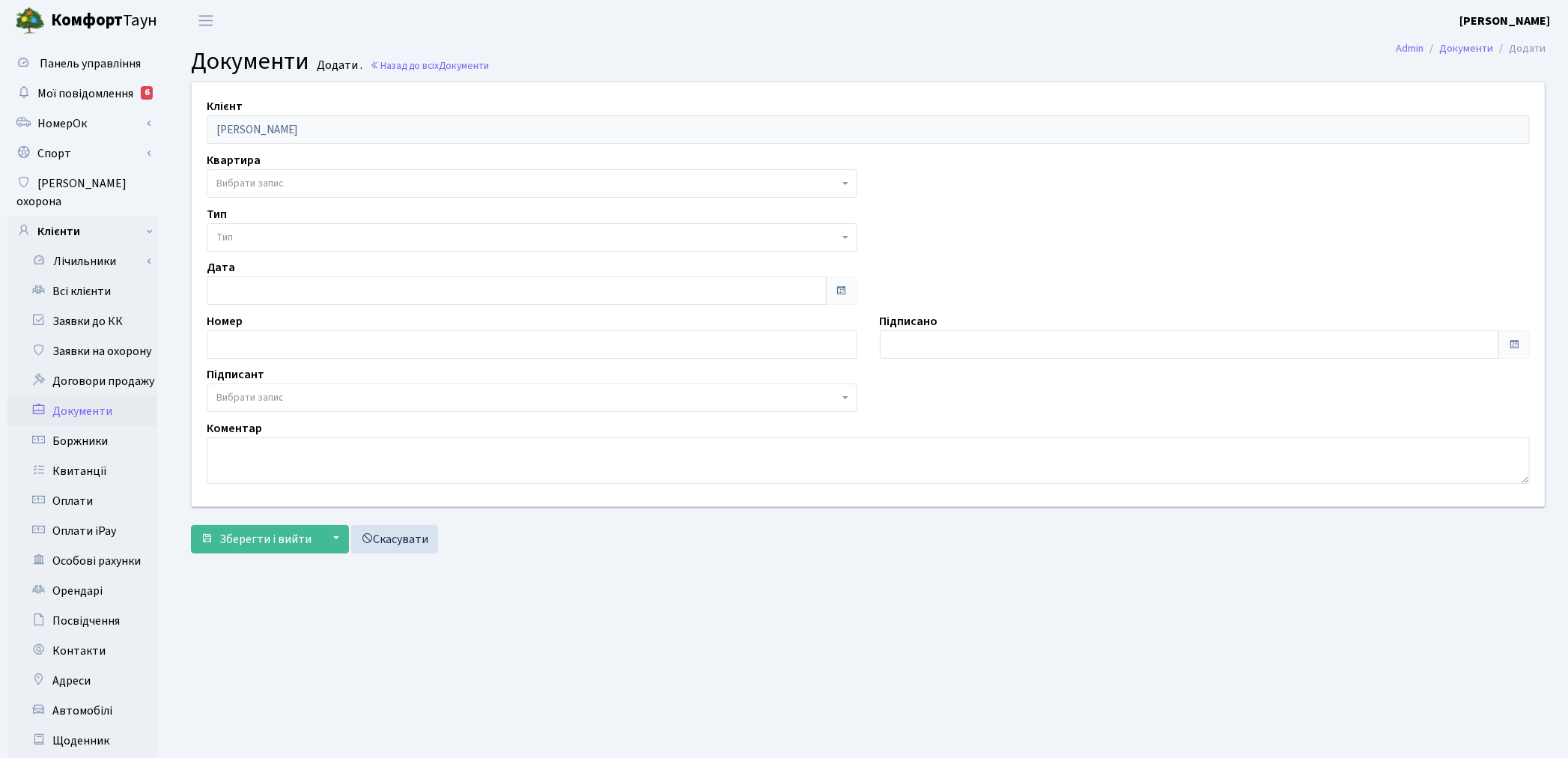
click at [247, 178] on span "Вибрати запис" at bounding box center [250, 183] width 68 height 15
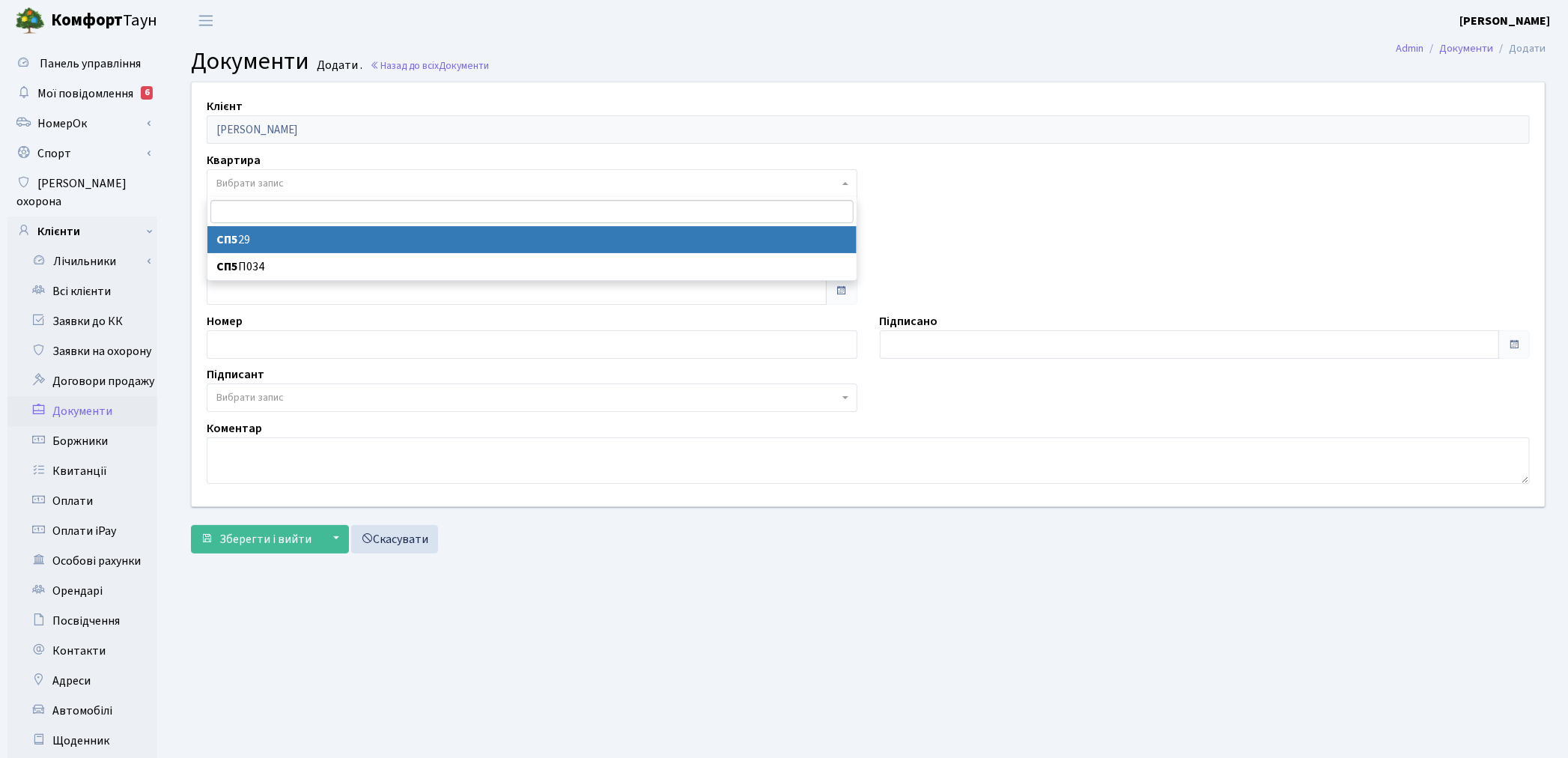
select select "36852"
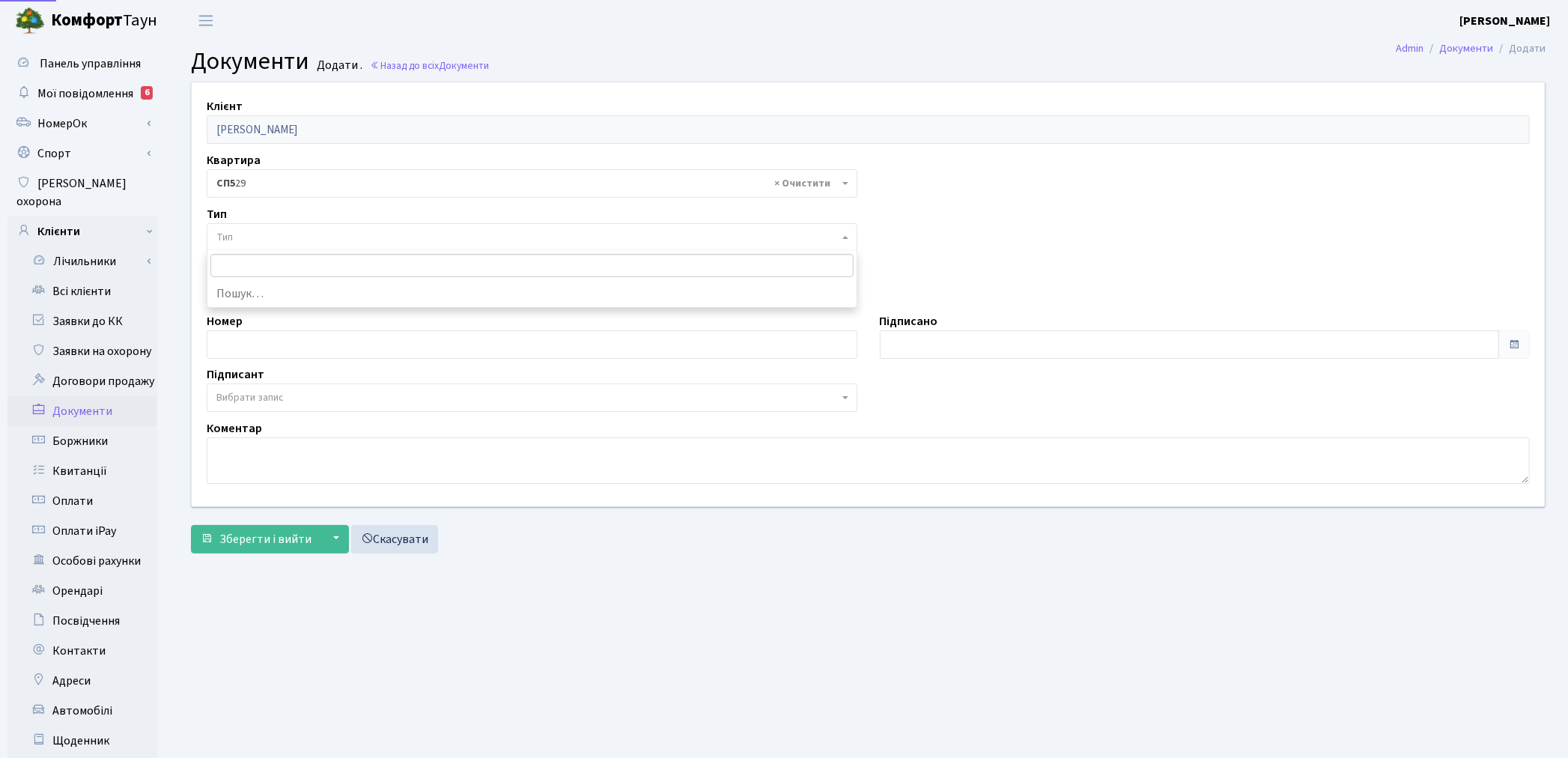
click at [258, 241] on span "Тип" at bounding box center [528, 237] width 622 height 15
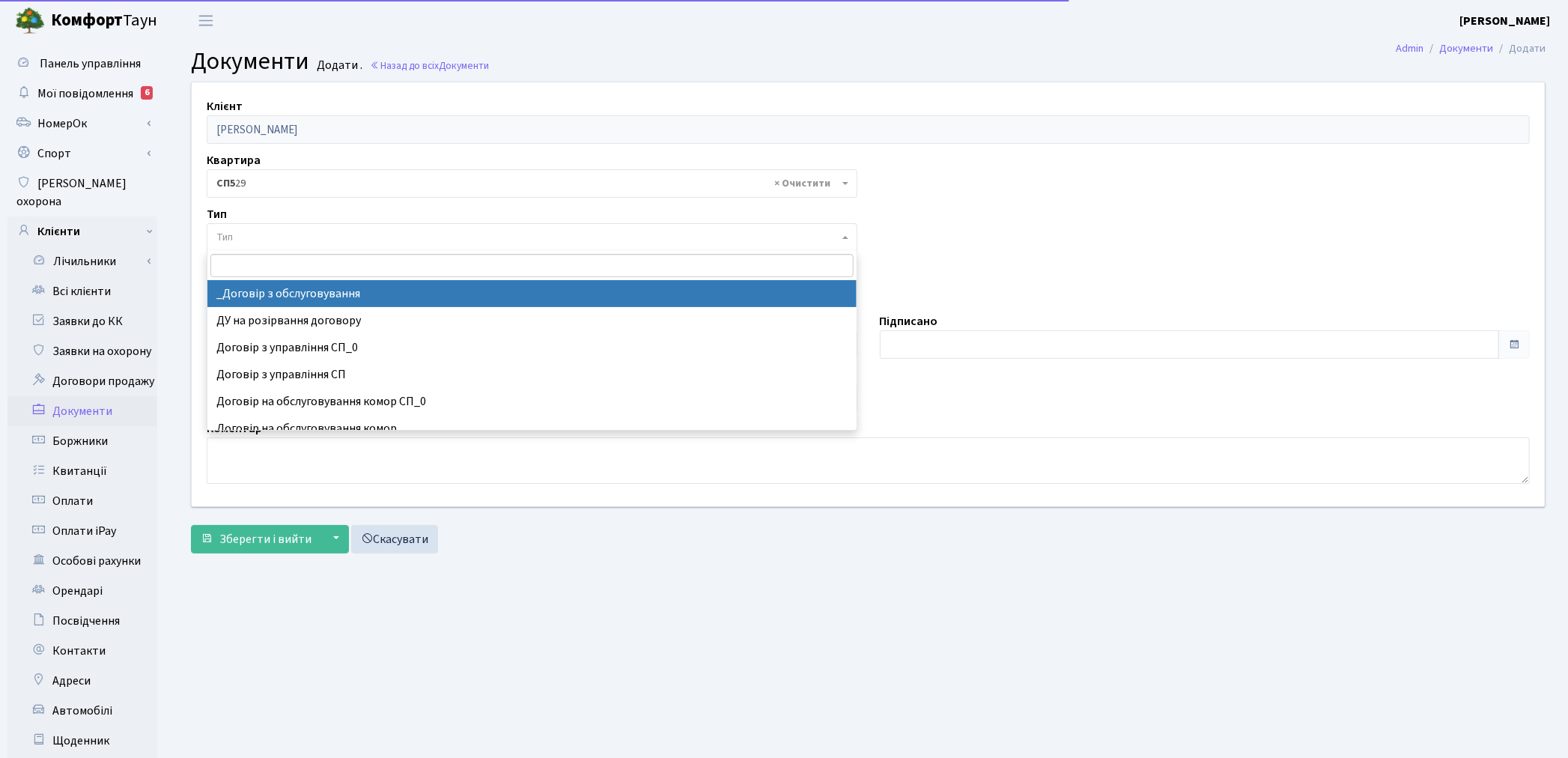
select select "289"
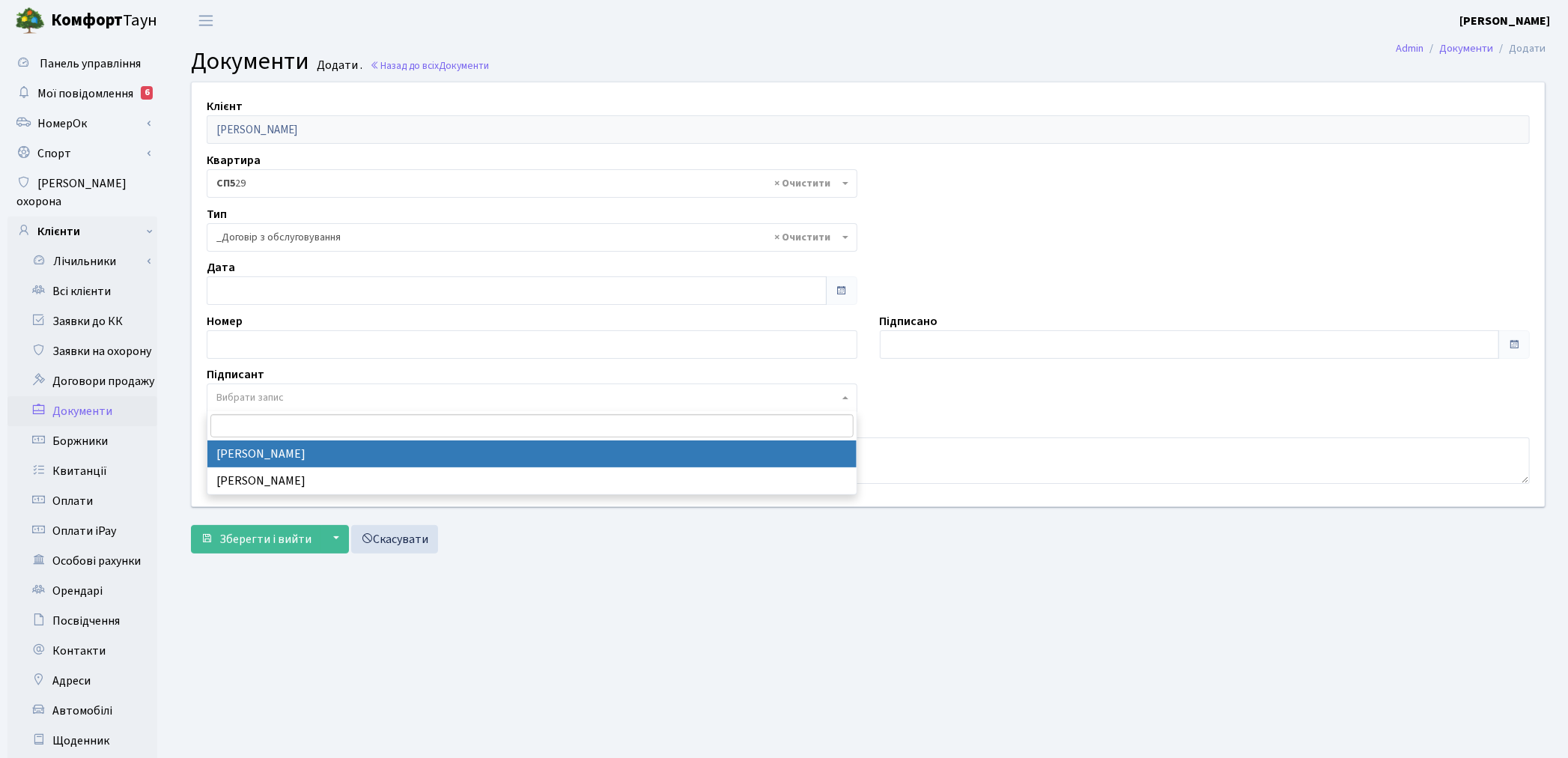
click at [302, 392] on span "Вибрати запис" at bounding box center [528, 397] width 622 height 15
select select "74"
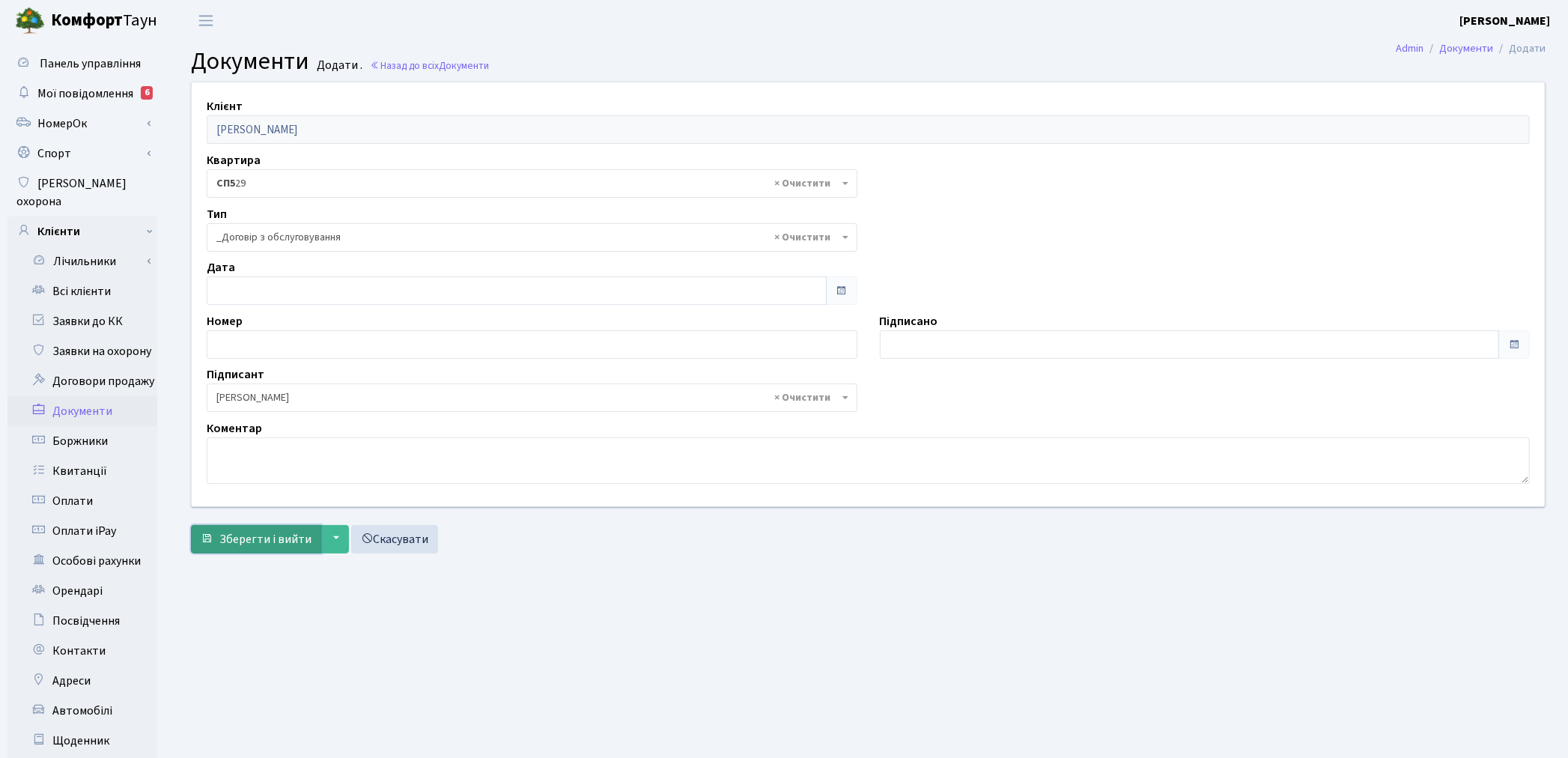
click at [269, 544] on span "Зберегти і вийти" at bounding box center [265, 539] width 92 height 17
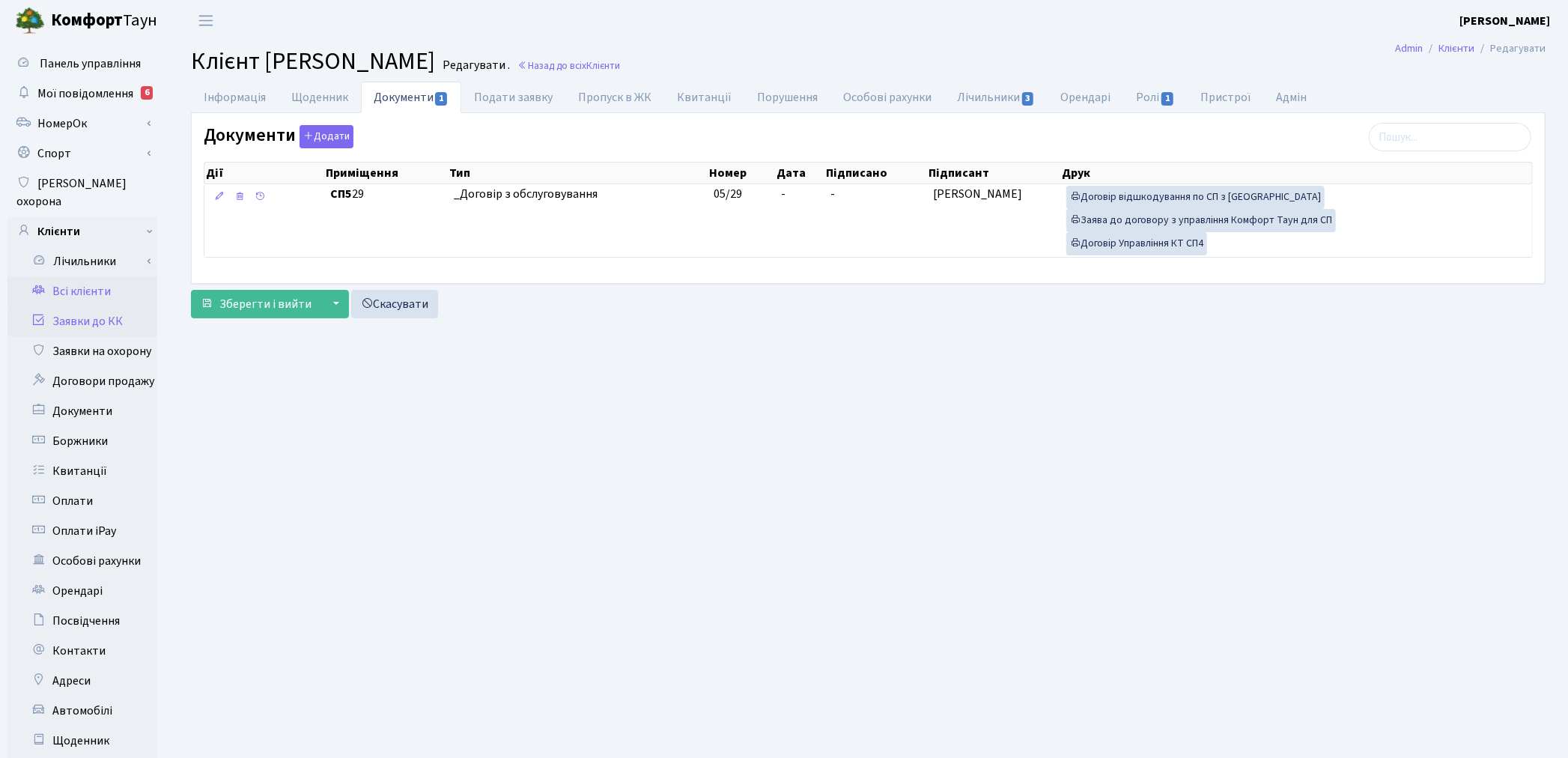
click at [73, 307] on link "Заявки до КК" at bounding box center [83, 321] width 150 height 30
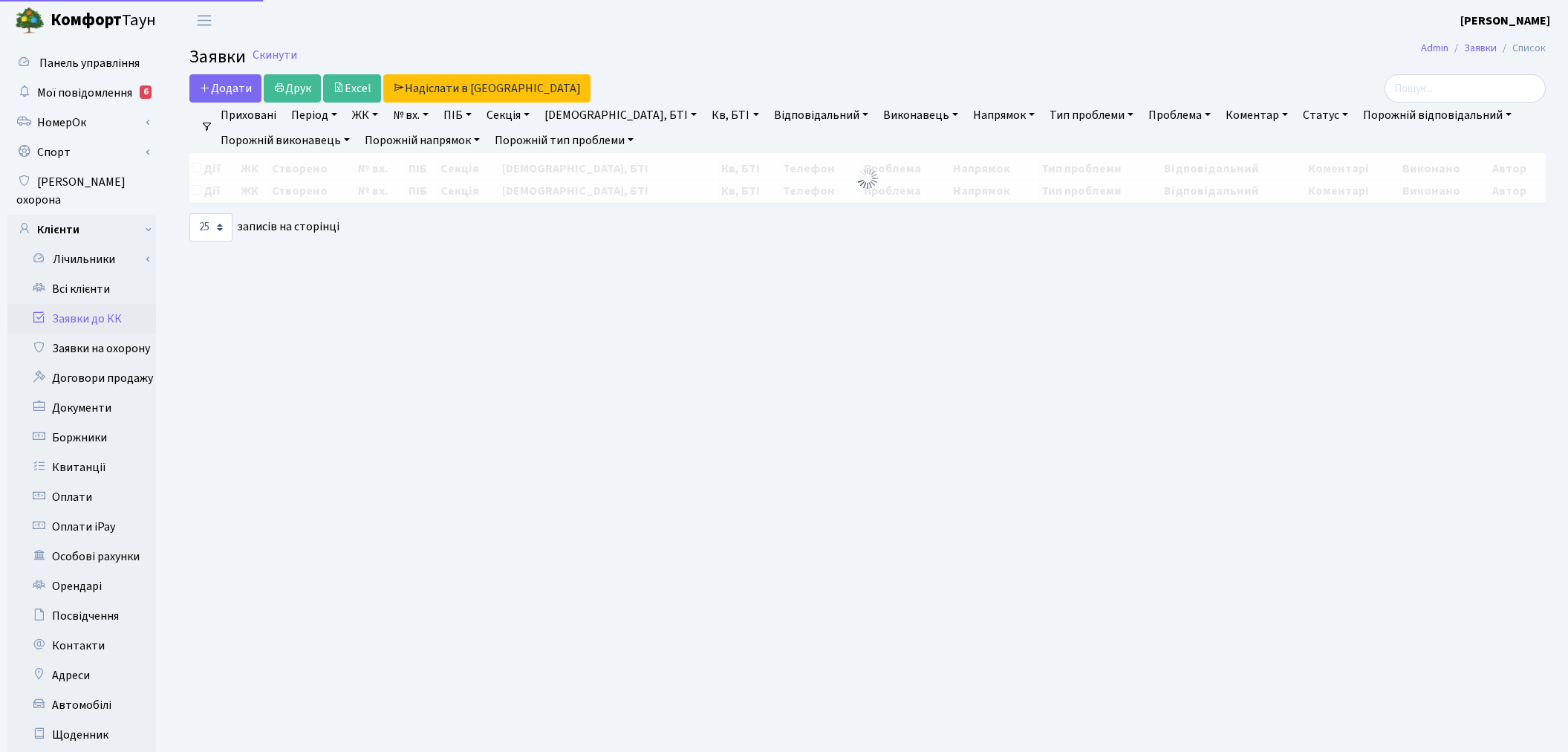
select select "25"
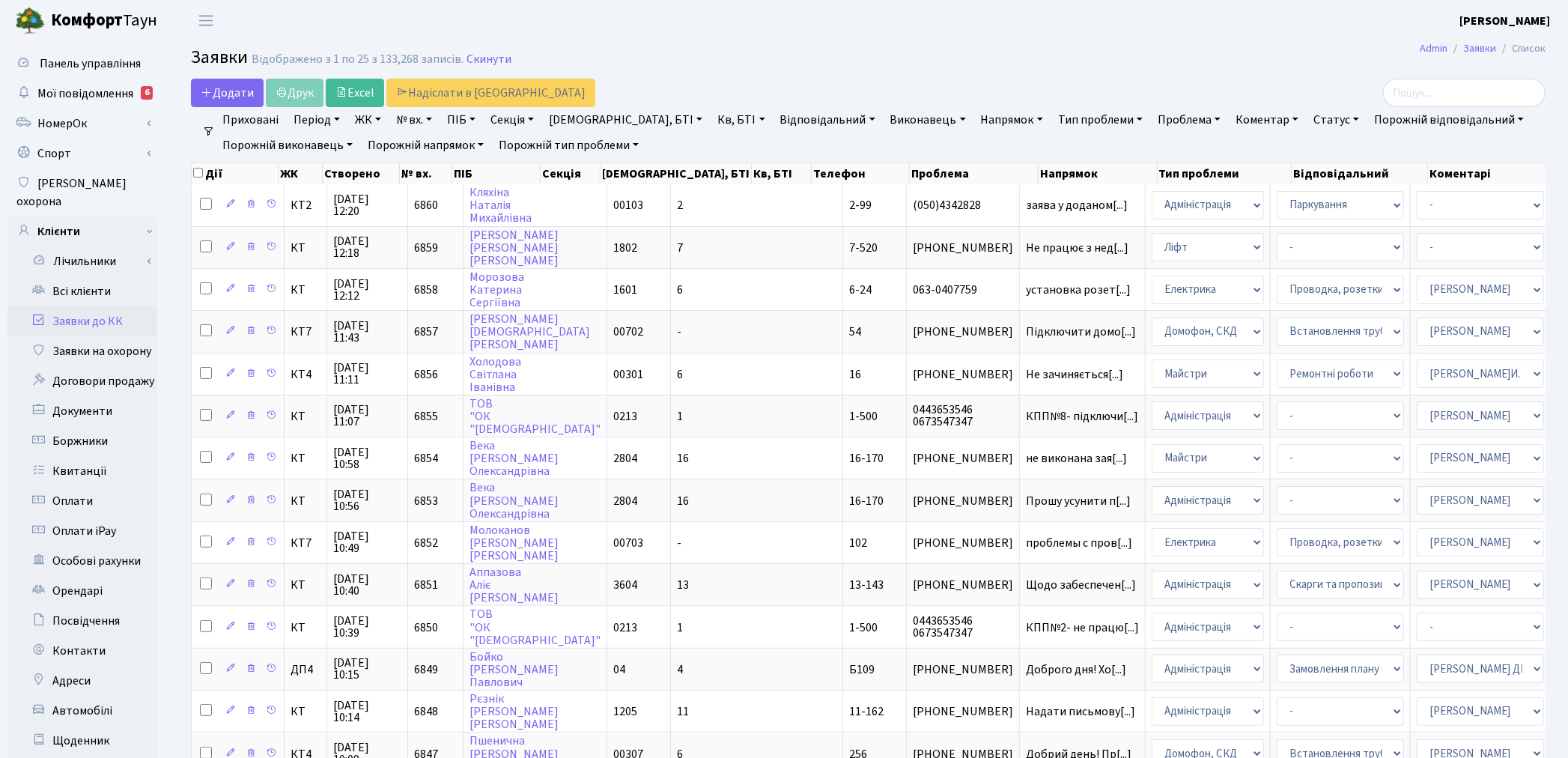
click at [711, 117] on link "Кв, БТІ" at bounding box center [740, 120] width 59 height 25
type input "7-326"
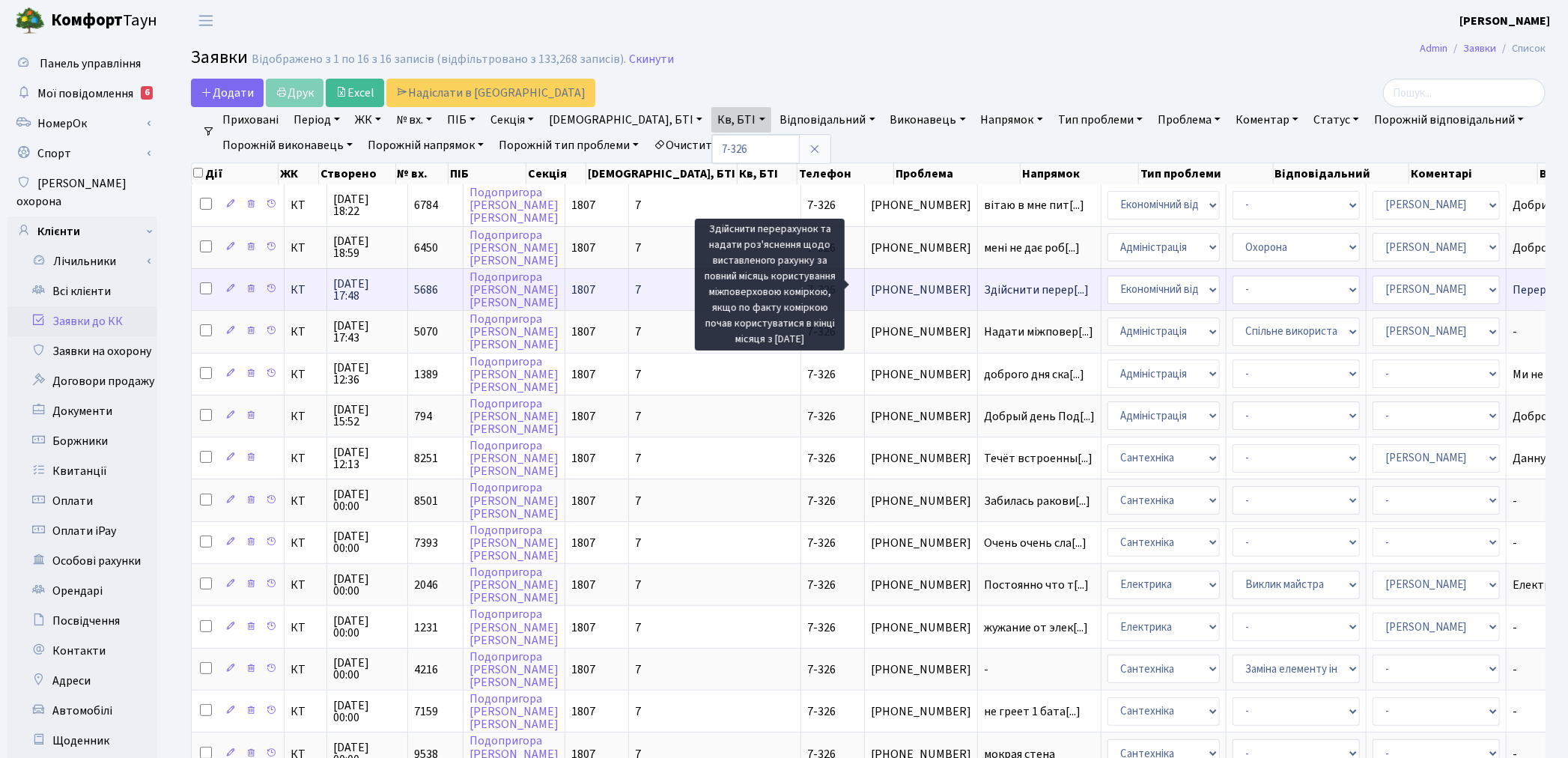
click at [984, 290] on span "Здійснити перер[...]" at bounding box center [1036, 290] width 105 height 17
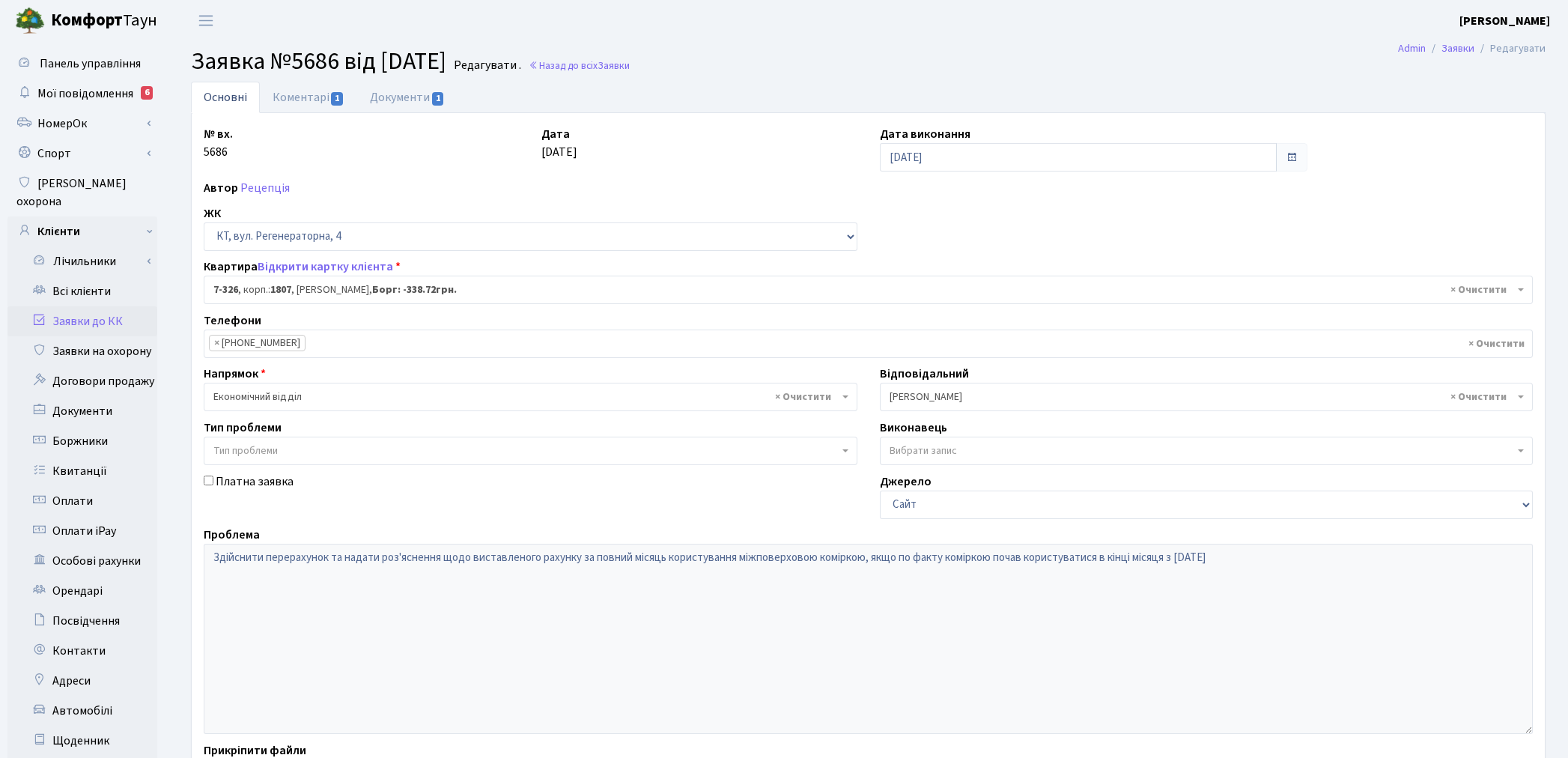
select select "4846"
click at [403, 96] on link "Документи 1" at bounding box center [407, 97] width 100 height 31
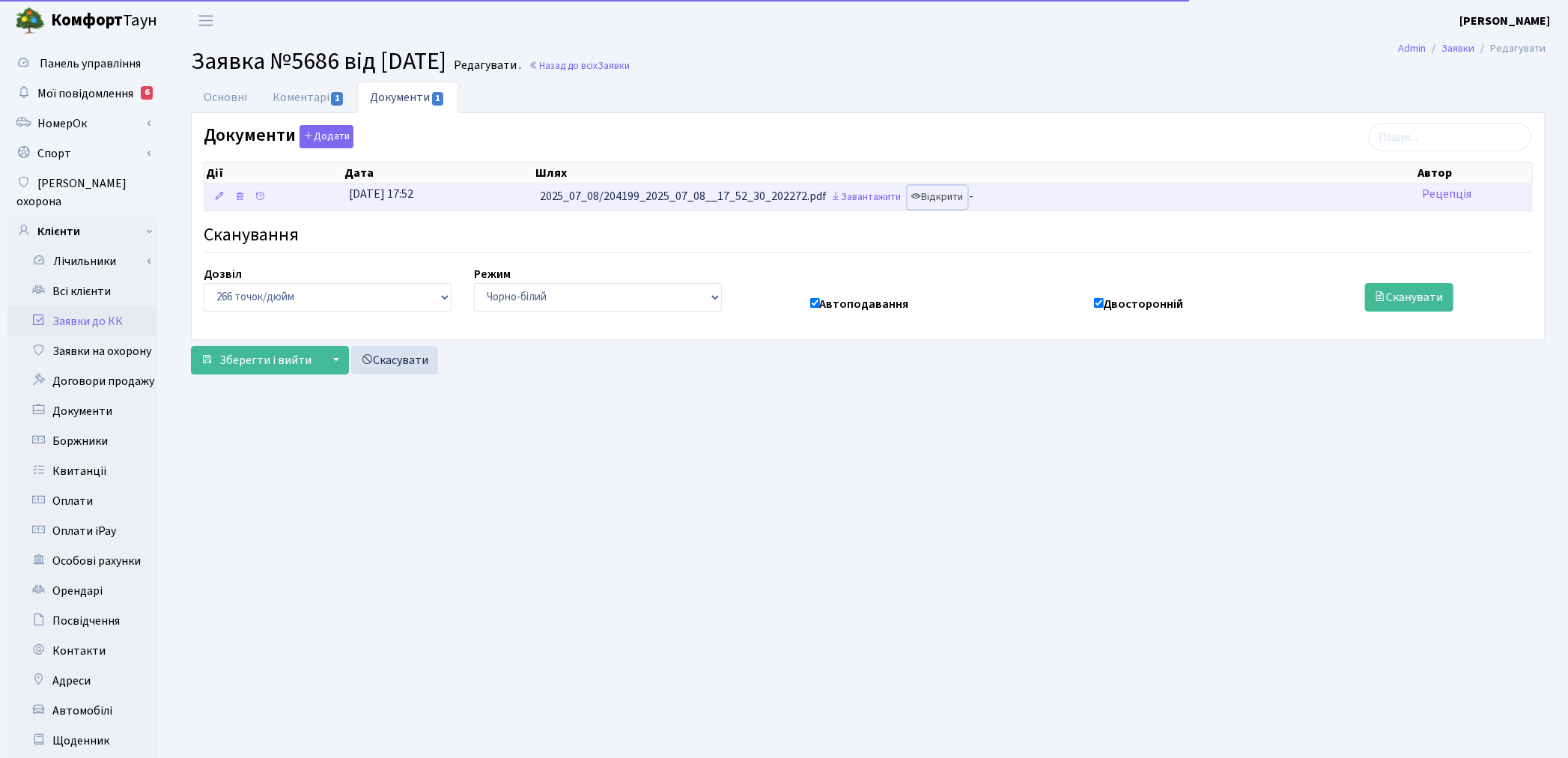
click at [940, 201] on link "Відкрити" at bounding box center [937, 197] width 60 height 23
